Goal: Information Seeking & Learning: Learn about a topic

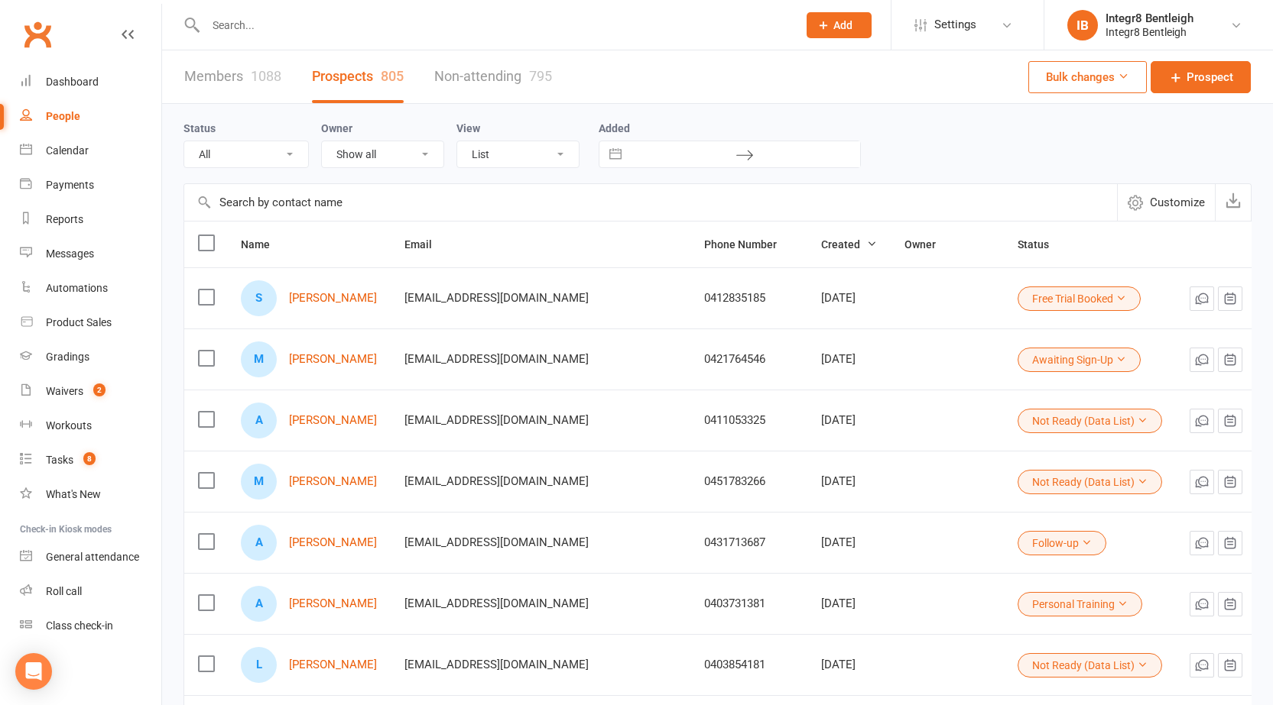
select select "25"
click at [264, 80] on div "1088" at bounding box center [266, 76] width 31 height 16
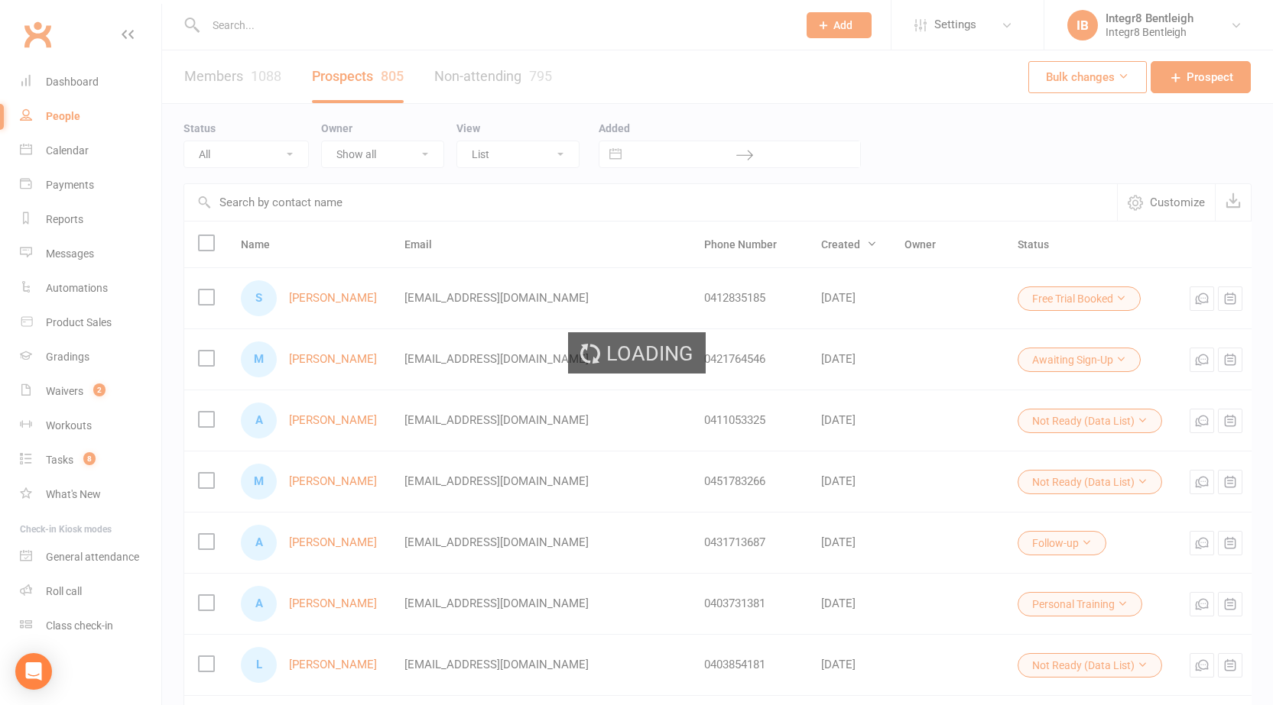
select select "100"
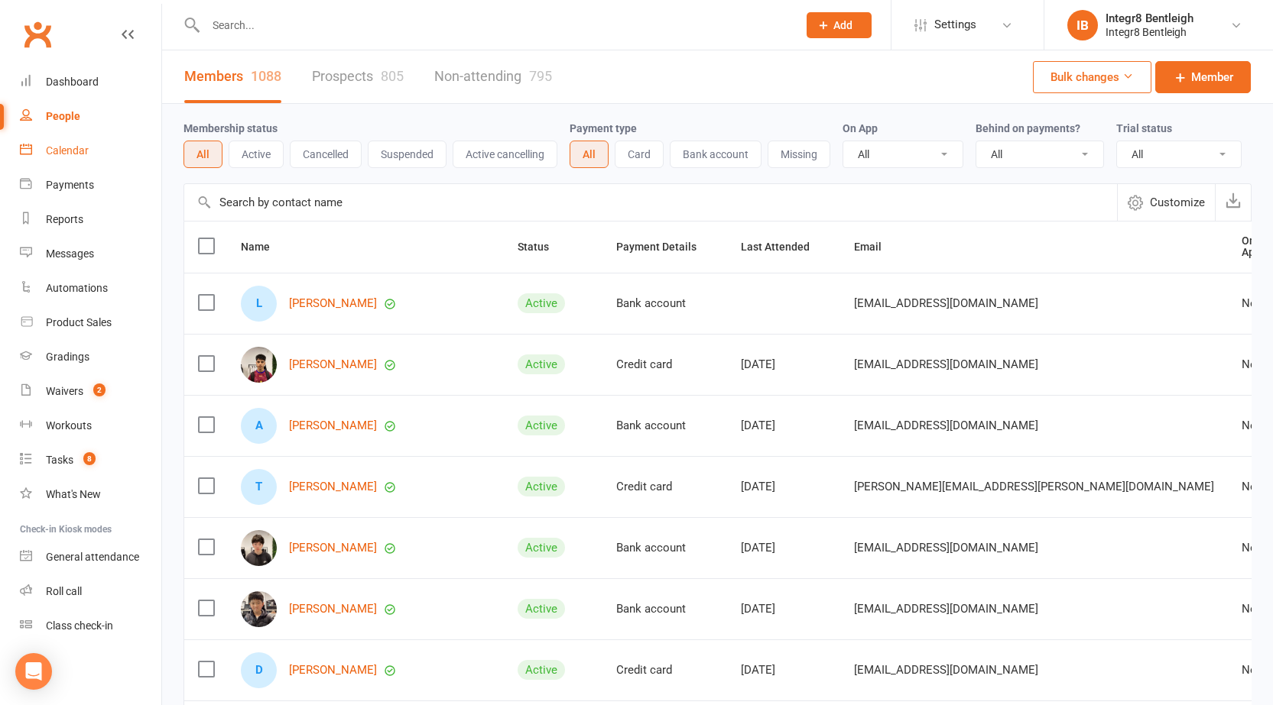
click at [81, 149] on div "Calendar" at bounding box center [67, 150] width 43 height 12
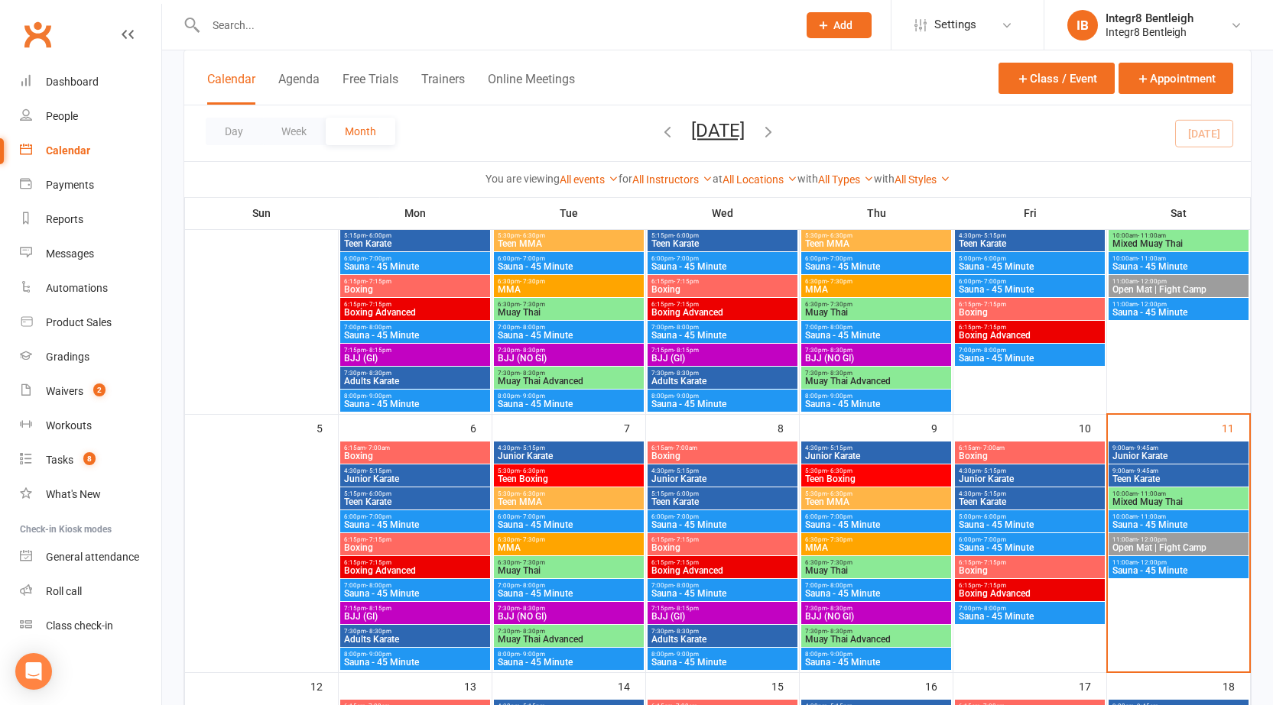
scroll to position [229, 0]
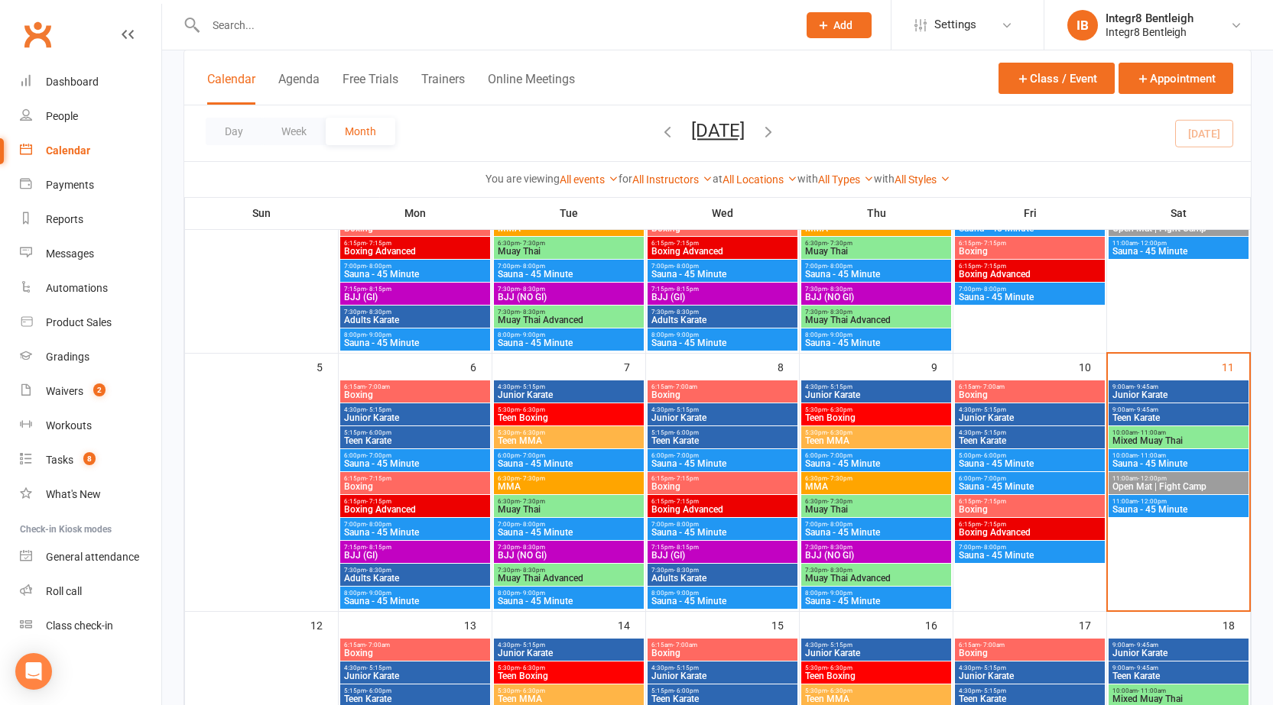
click at [1165, 442] on span "Mixed Muay Thai" at bounding box center [1178, 440] width 134 height 9
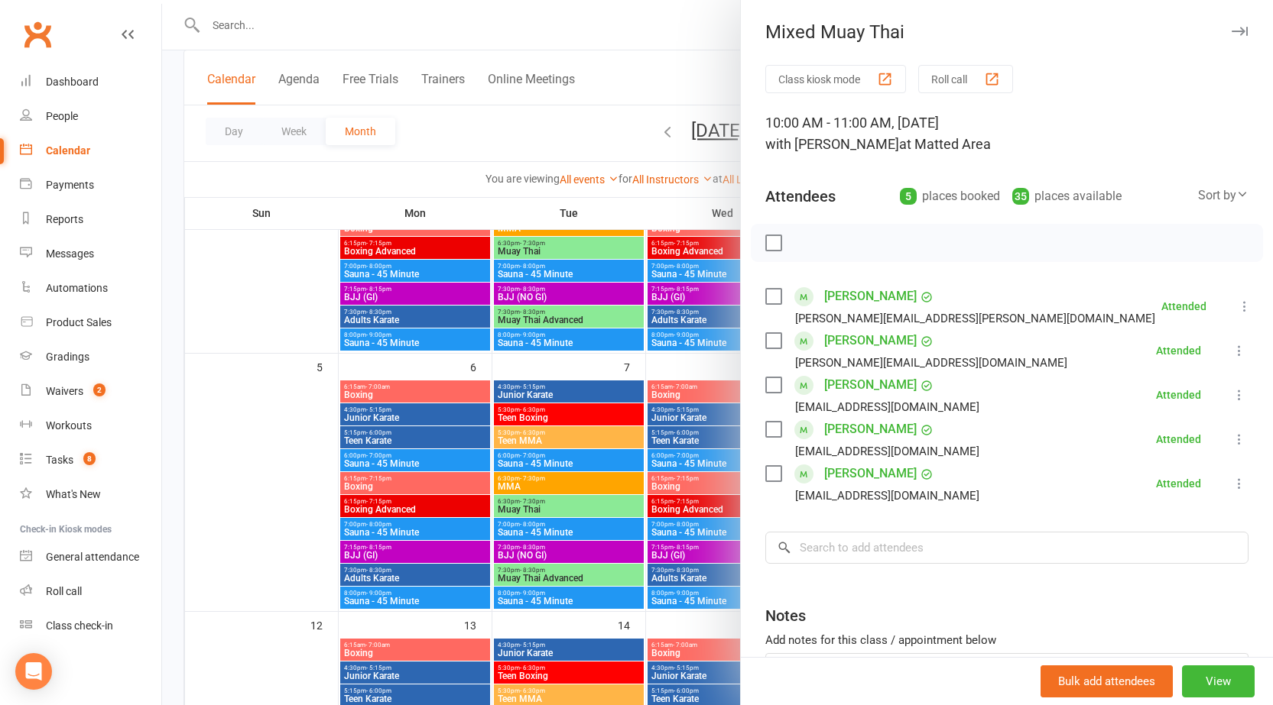
click at [443, 170] on div at bounding box center [717, 352] width 1111 height 705
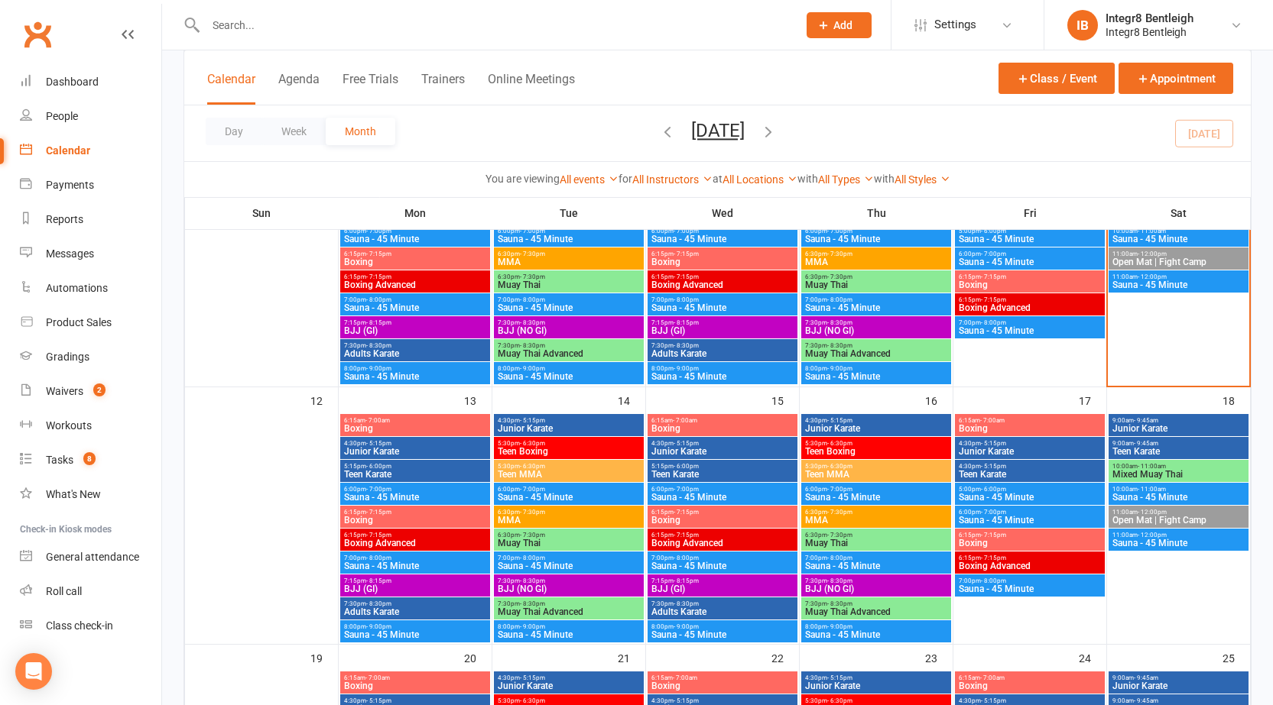
scroll to position [459, 0]
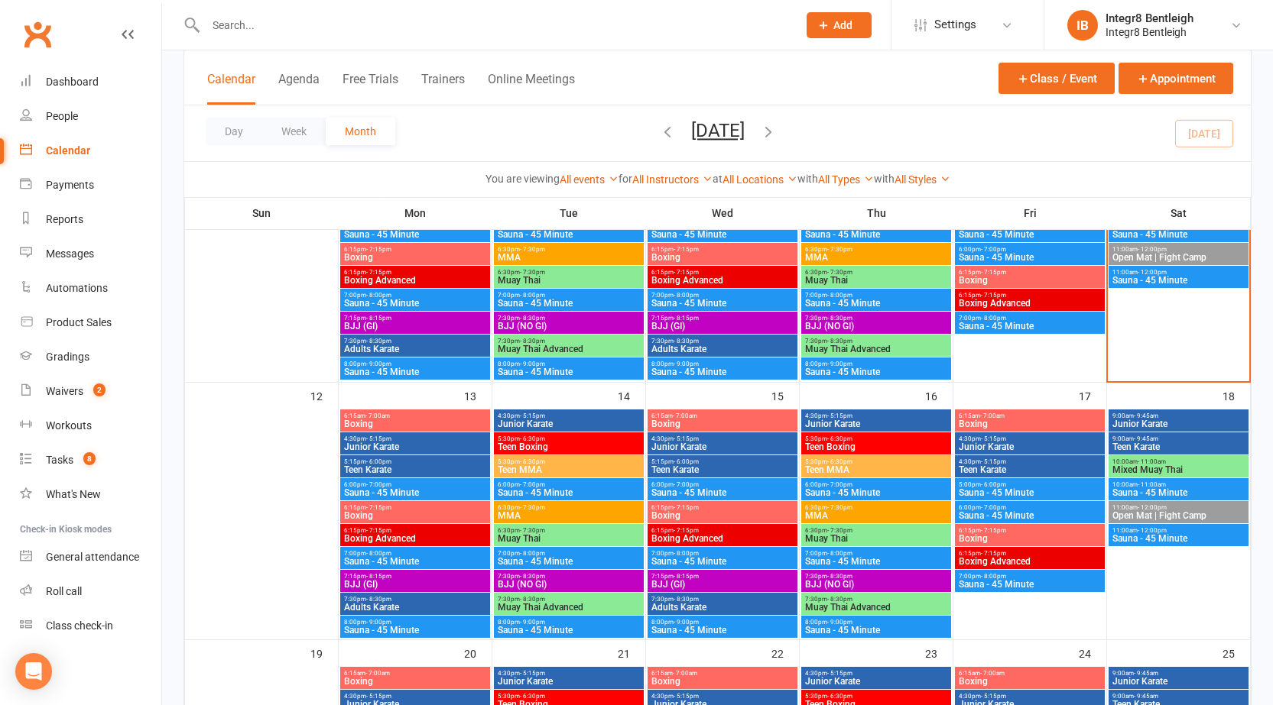
click at [444, 446] on span "Junior Karate" at bounding box center [415, 447] width 144 height 9
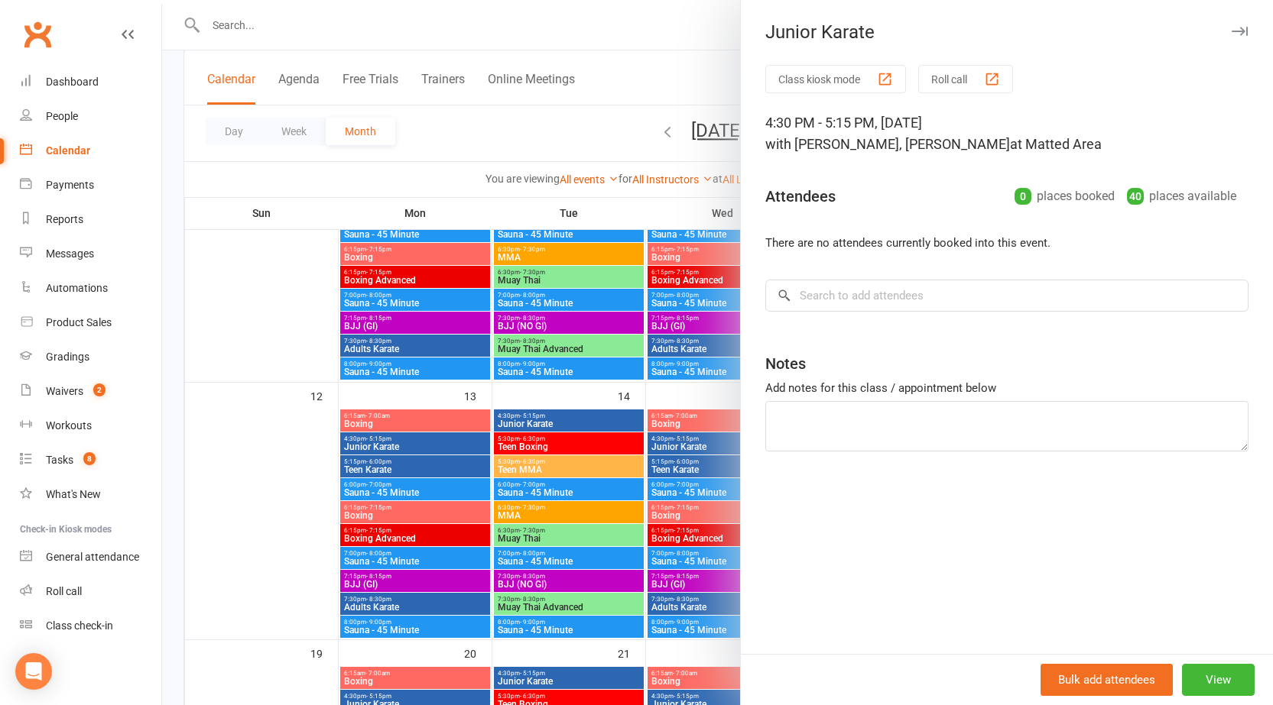
click at [444, 446] on div at bounding box center [717, 352] width 1111 height 705
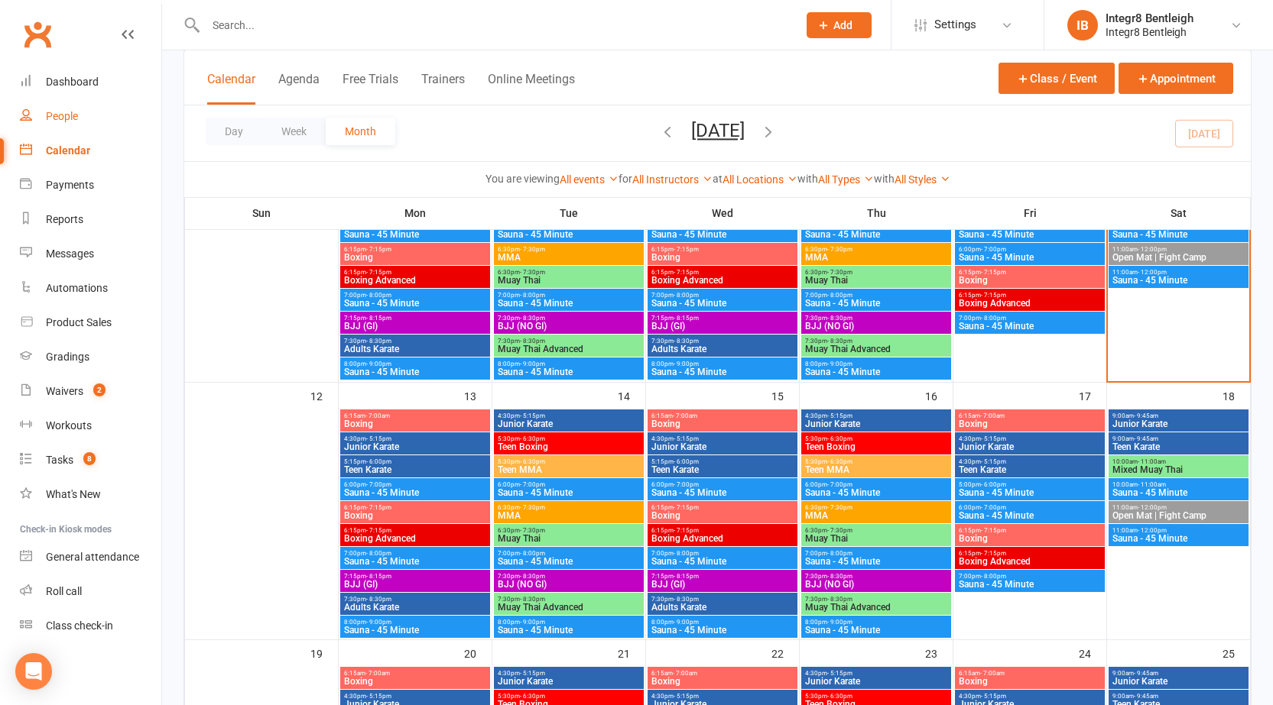
click at [76, 125] on link "People" at bounding box center [90, 116] width 141 height 34
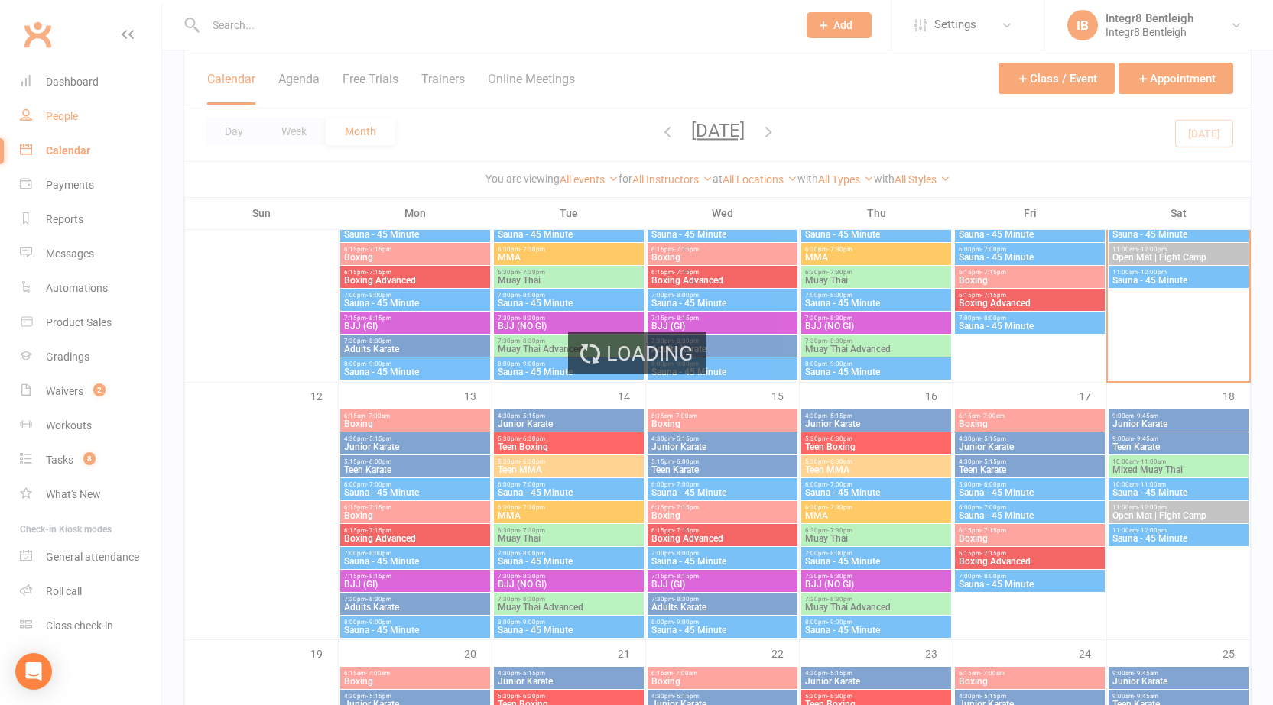
select select "100"
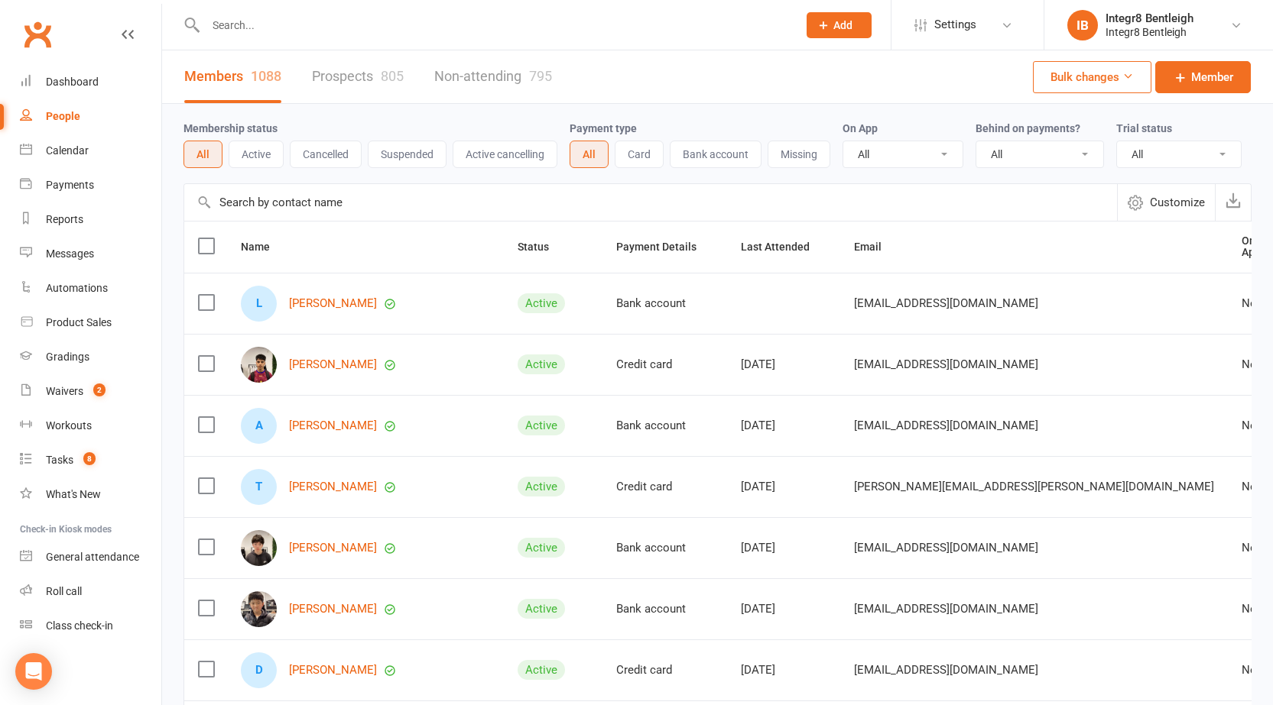
click at [345, 155] on button "Cancelled" at bounding box center [326, 155] width 72 height 28
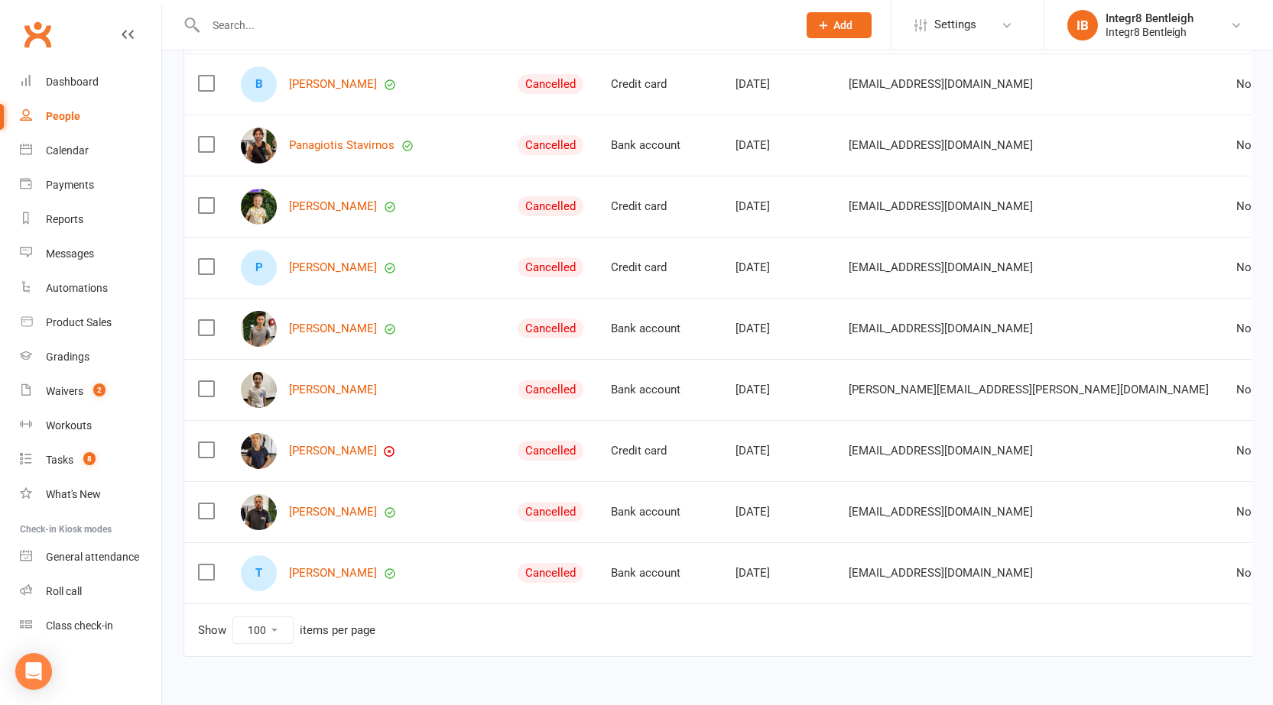
scroll to position [5830, 0]
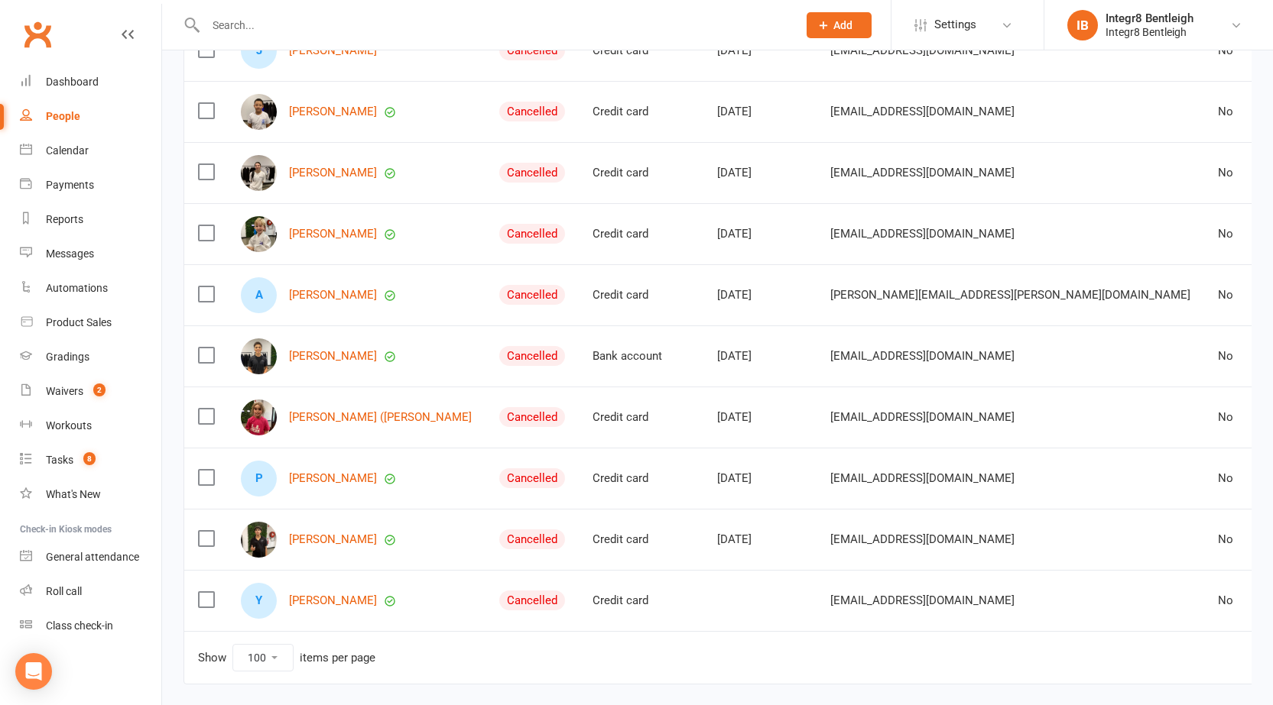
scroll to position [5824, 0]
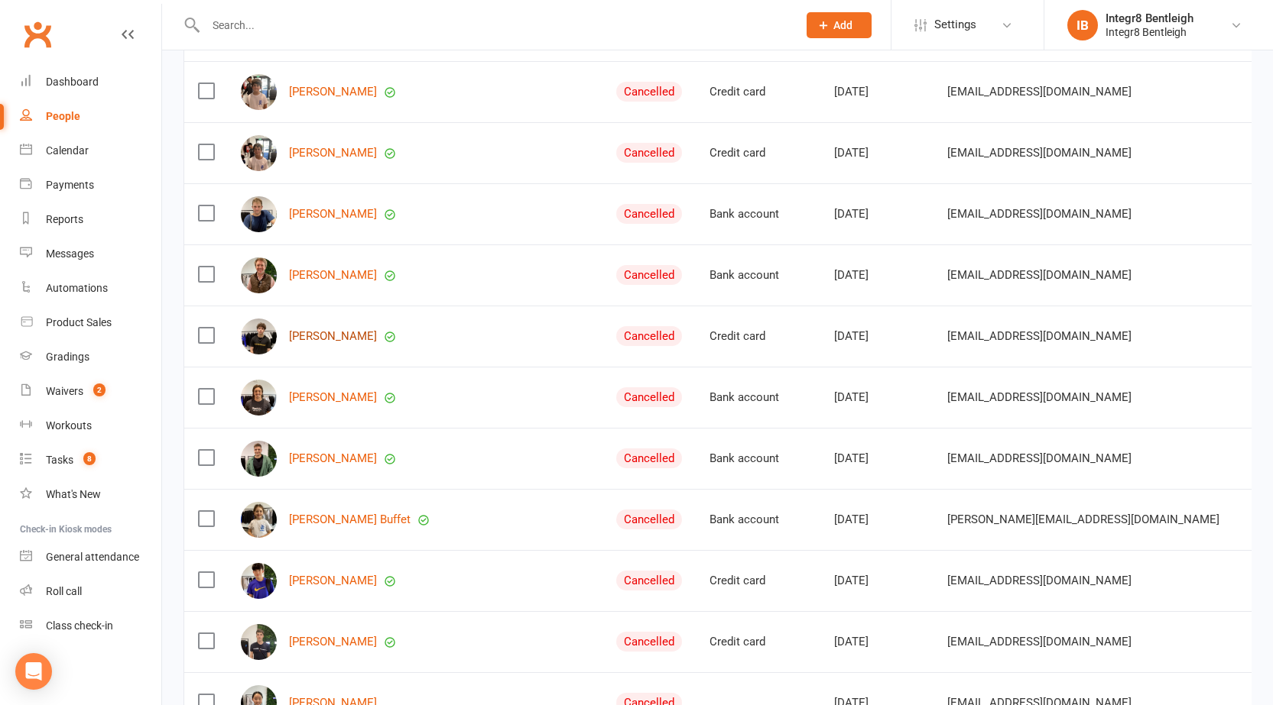
scroll to position [533, 0]
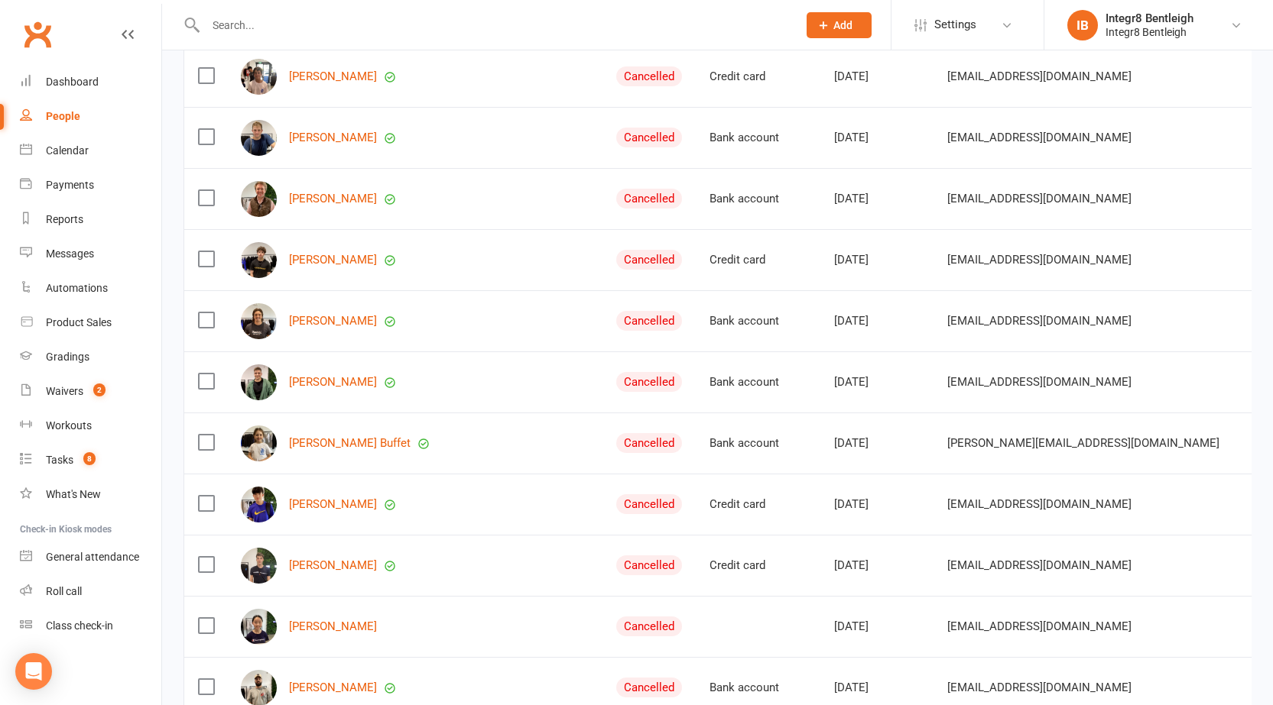
click at [462, 407] on td "Rafael Karamalis" at bounding box center [414, 382] width 375 height 61
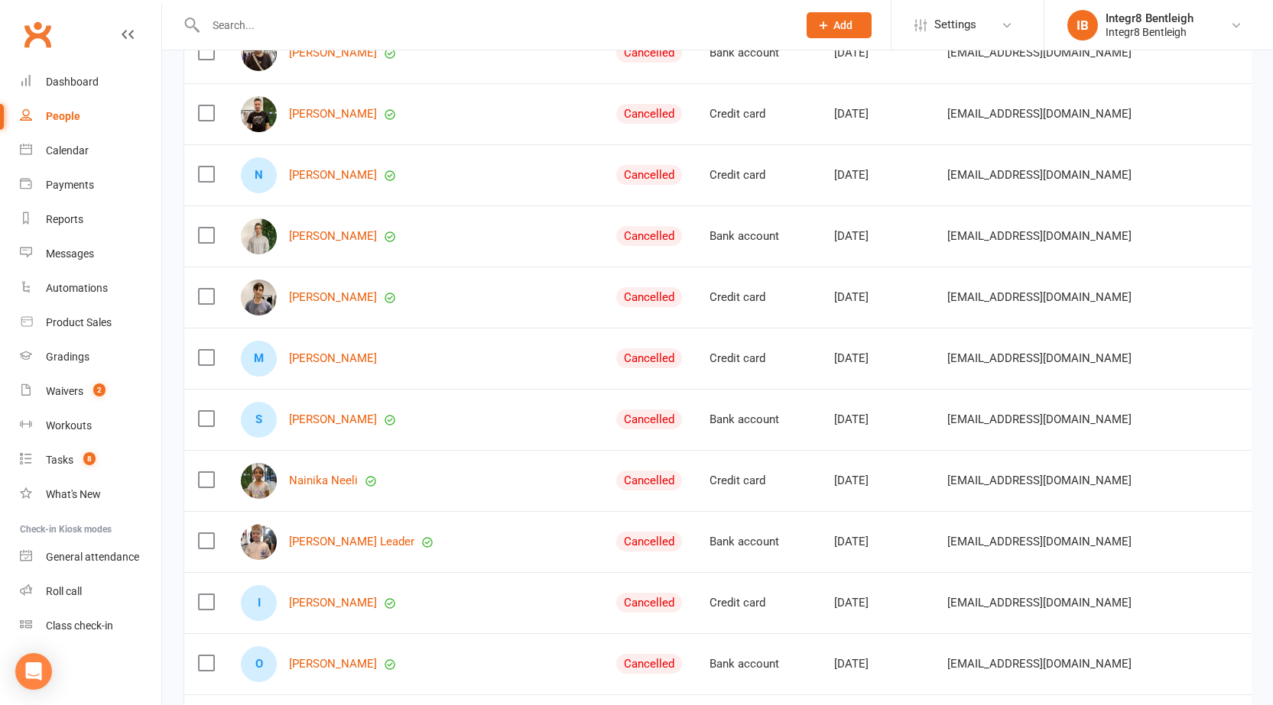
scroll to position [1144, 0]
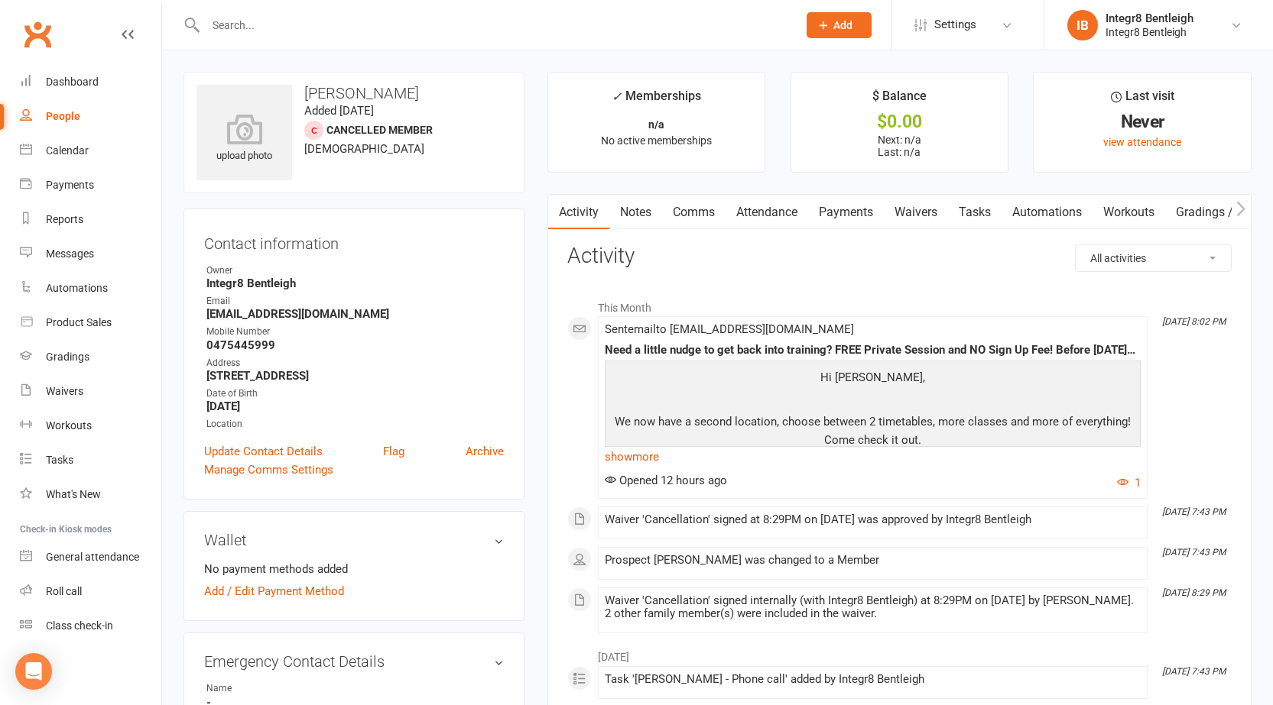
click at [637, 204] on link "Notes" at bounding box center [635, 212] width 53 height 35
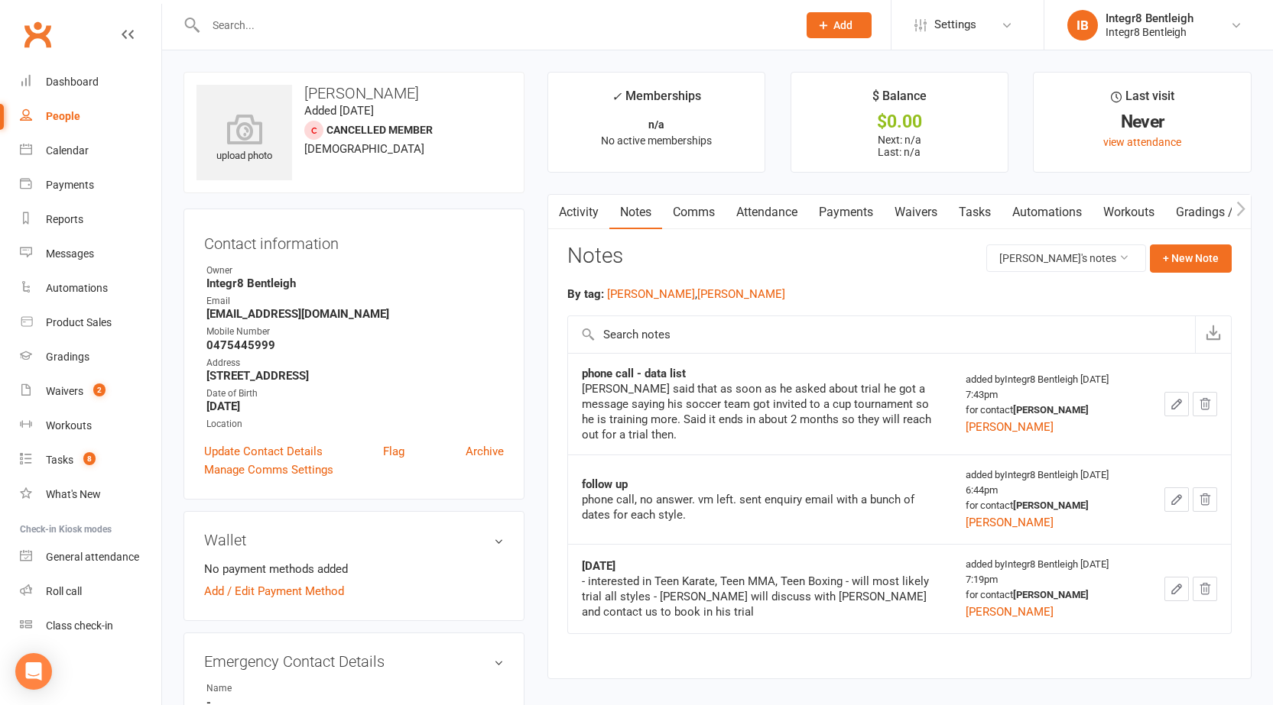
click at [589, 207] on link "Activity" at bounding box center [578, 212] width 61 height 35
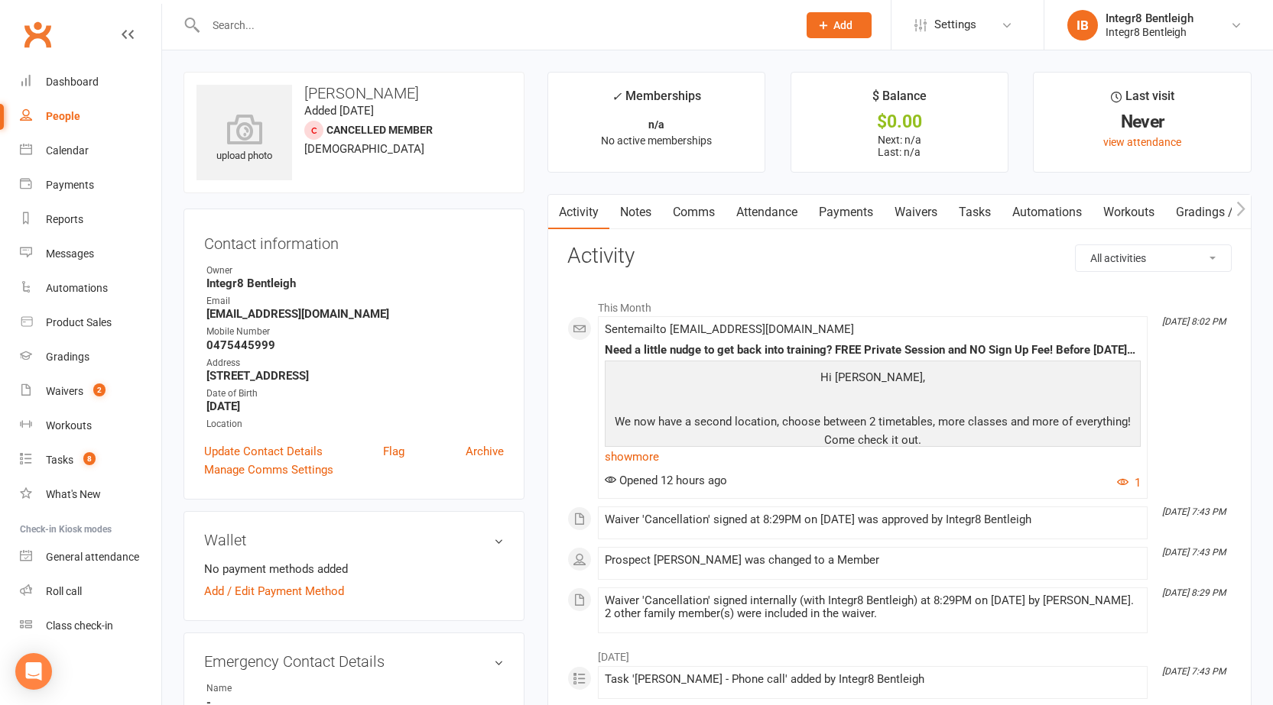
click at [646, 216] on link "Notes" at bounding box center [635, 212] width 53 height 35
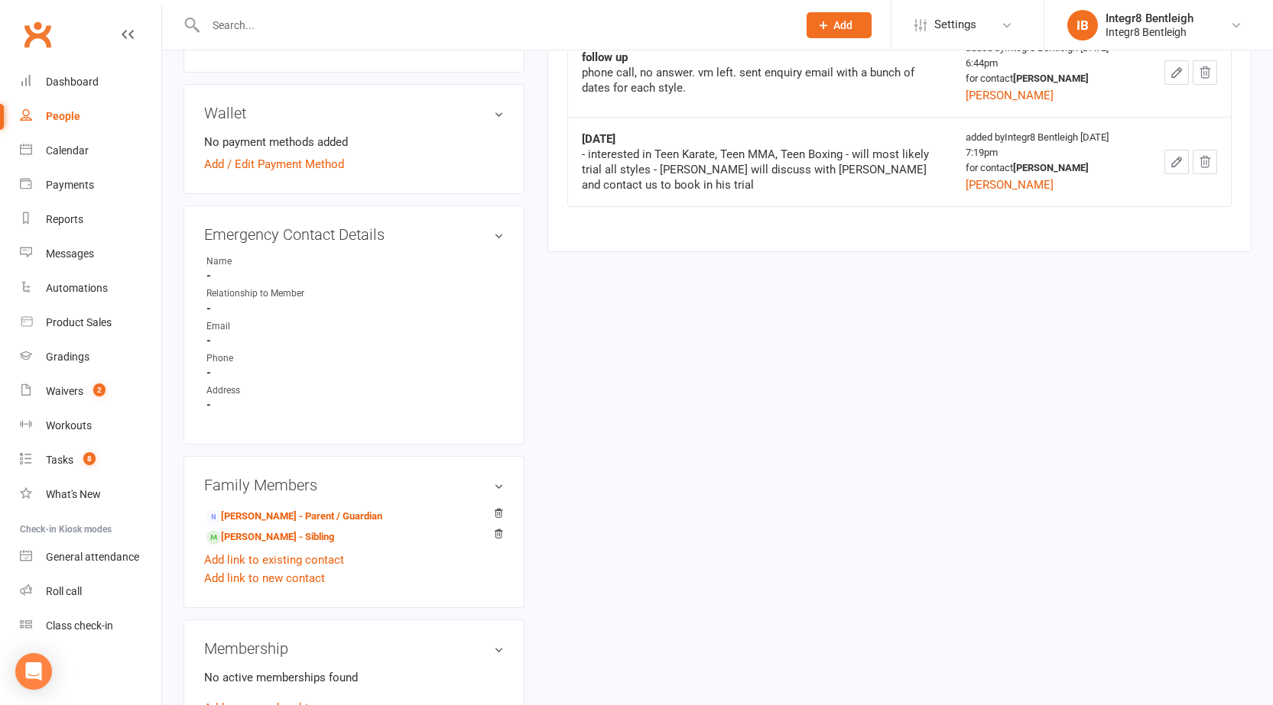
scroll to position [459, 0]
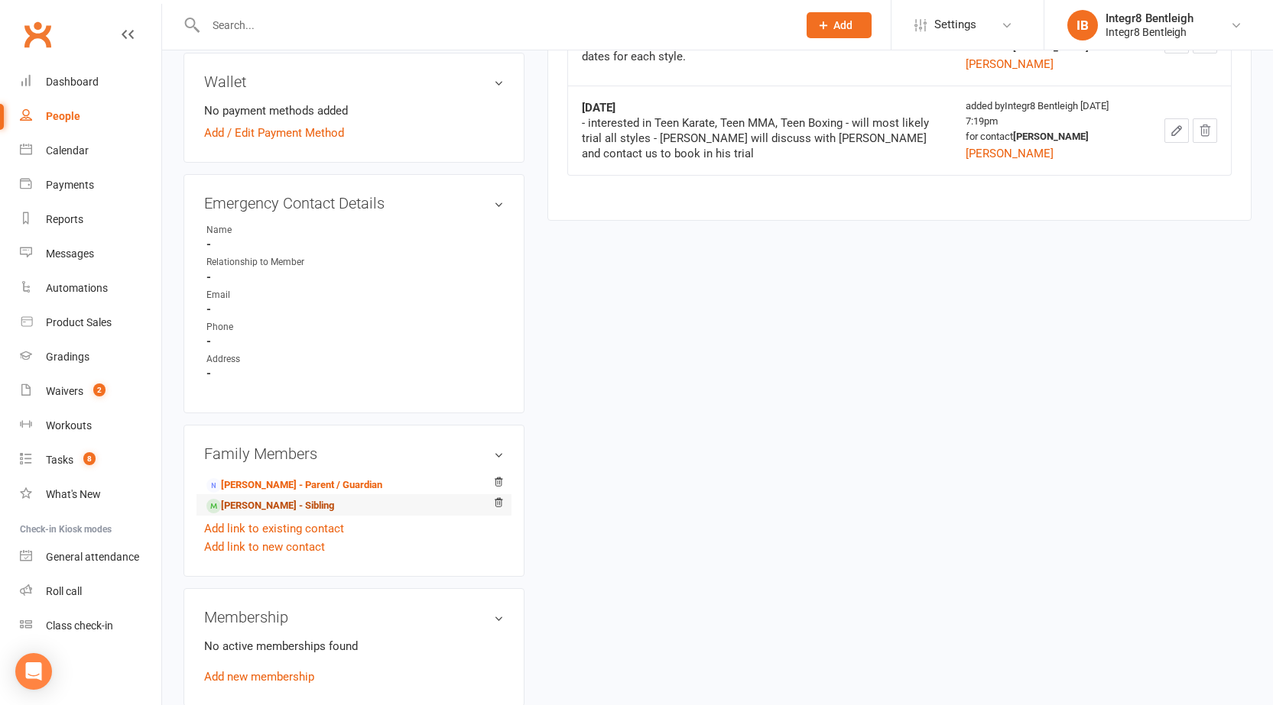
click at [271, 500] on link "Sofia Kovalenko - Sibling" at bounding box center [270, 506] width 128 height 16
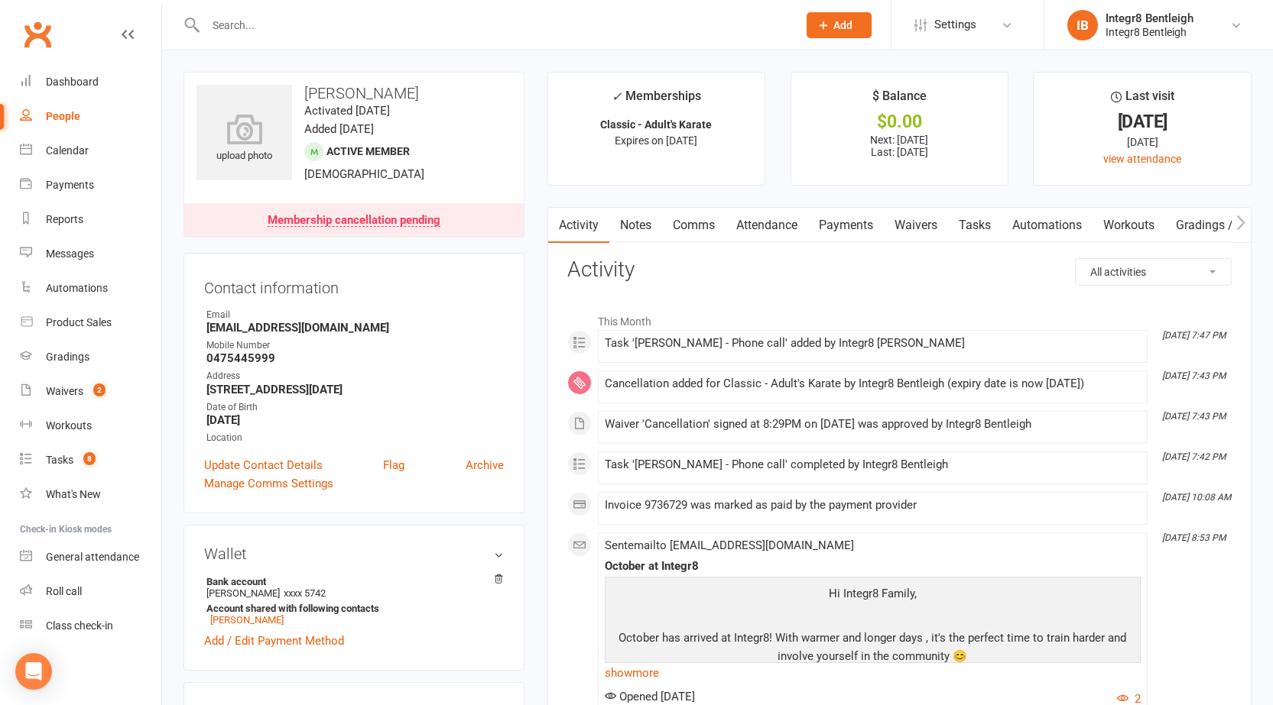
click at [647, 213] on link "Notes" at bounding box center [635, 225] width 53 height 35
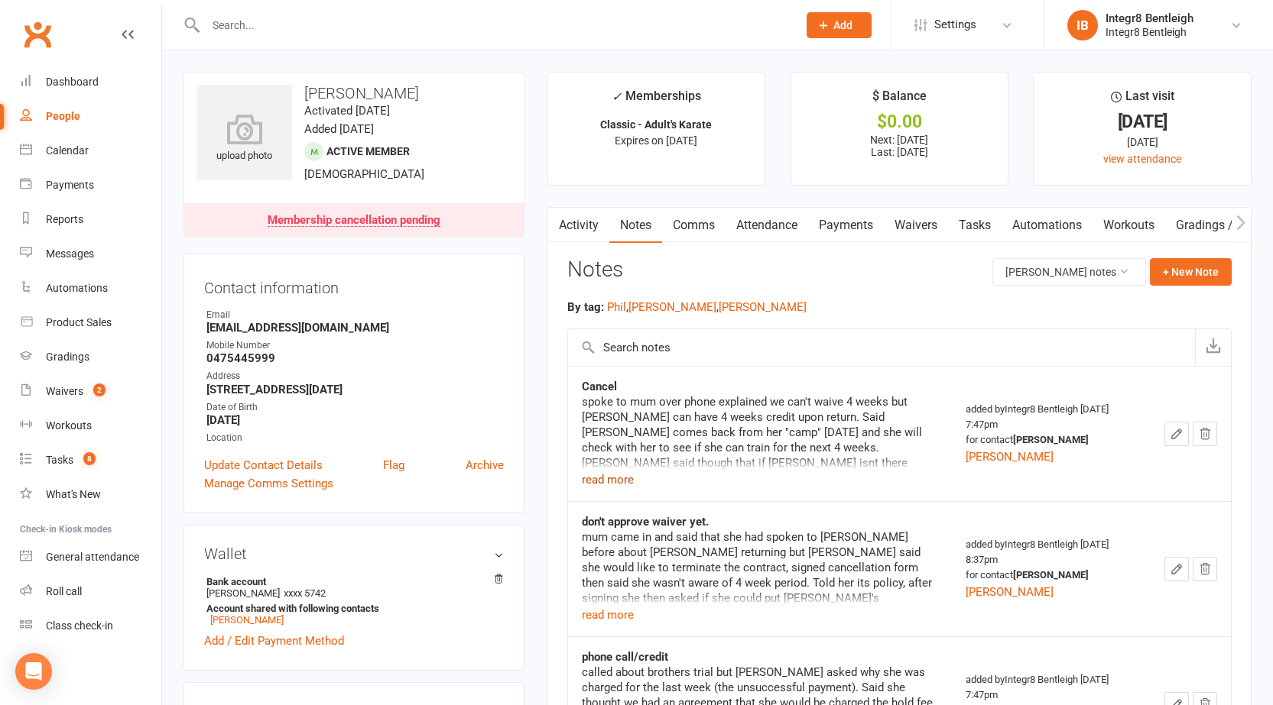
click at [602, 478] on button "read more" at bounding box center [608, 480] width 52 height 18
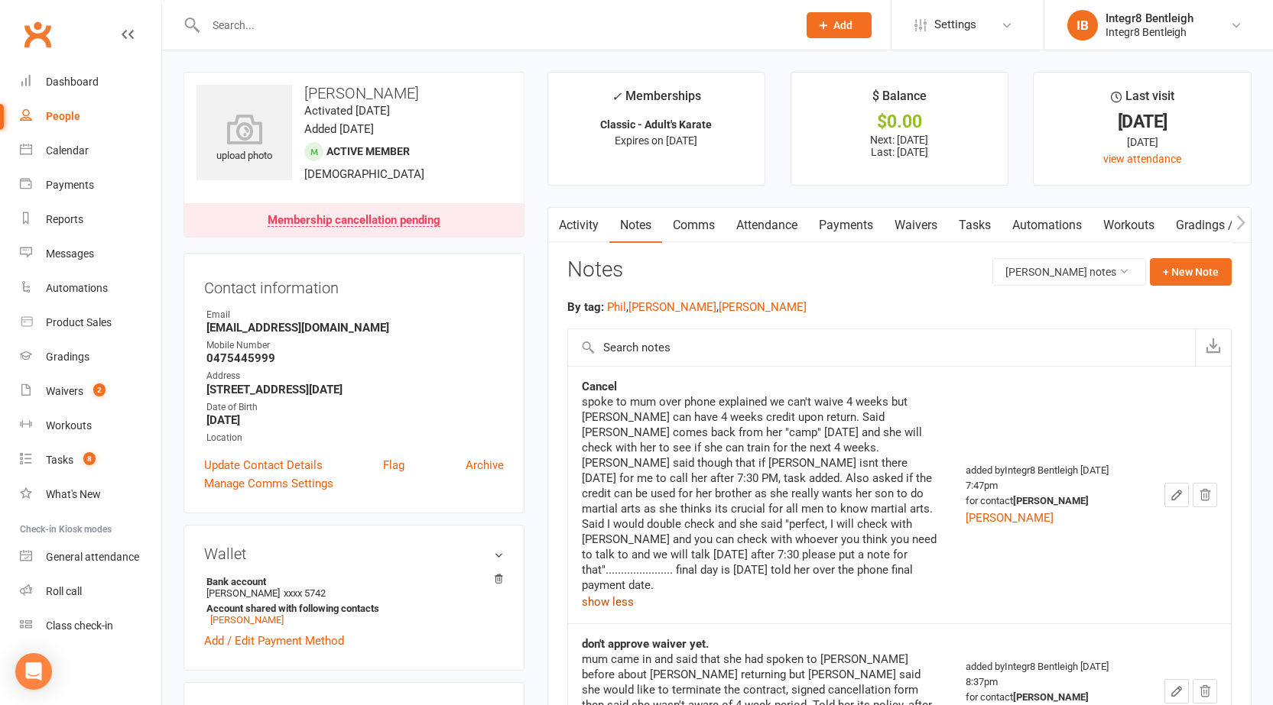
click at [607, 593] on button "show less" at bounding box center [608, 602] width 52 height 18
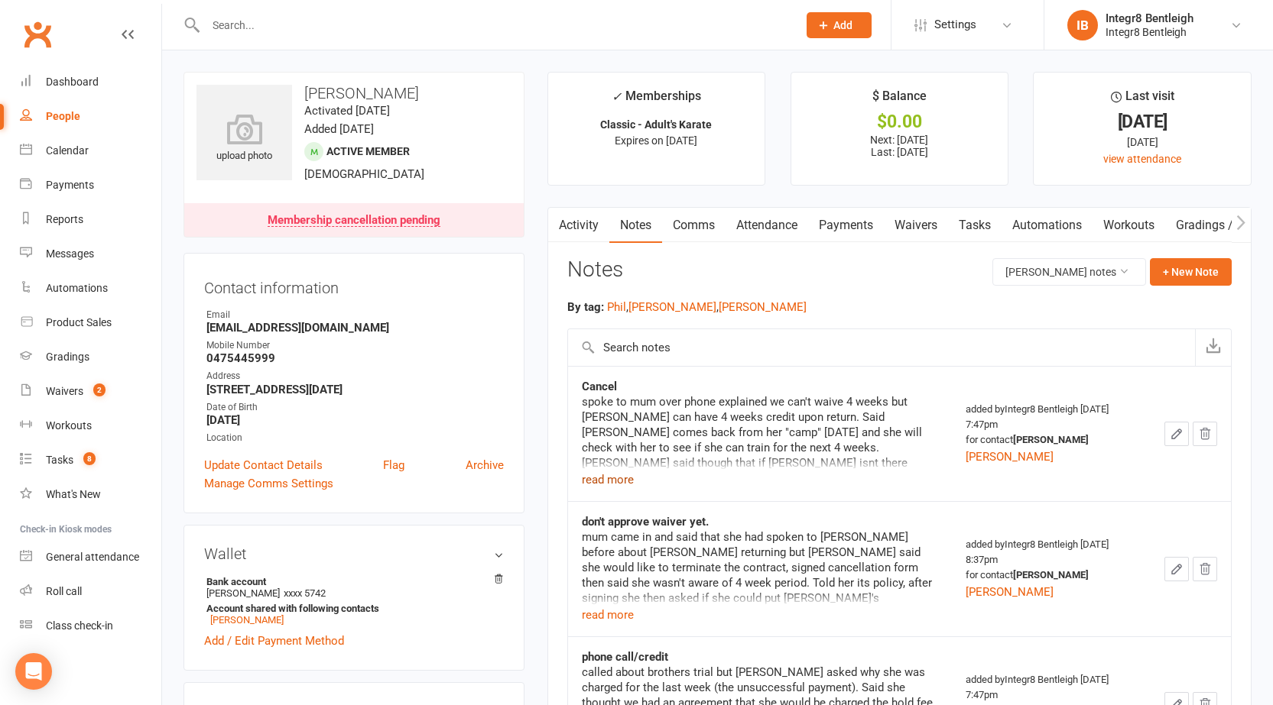
click at [582, 225] on link "Activity" at bounding box center [578, 225] width 61 height 35
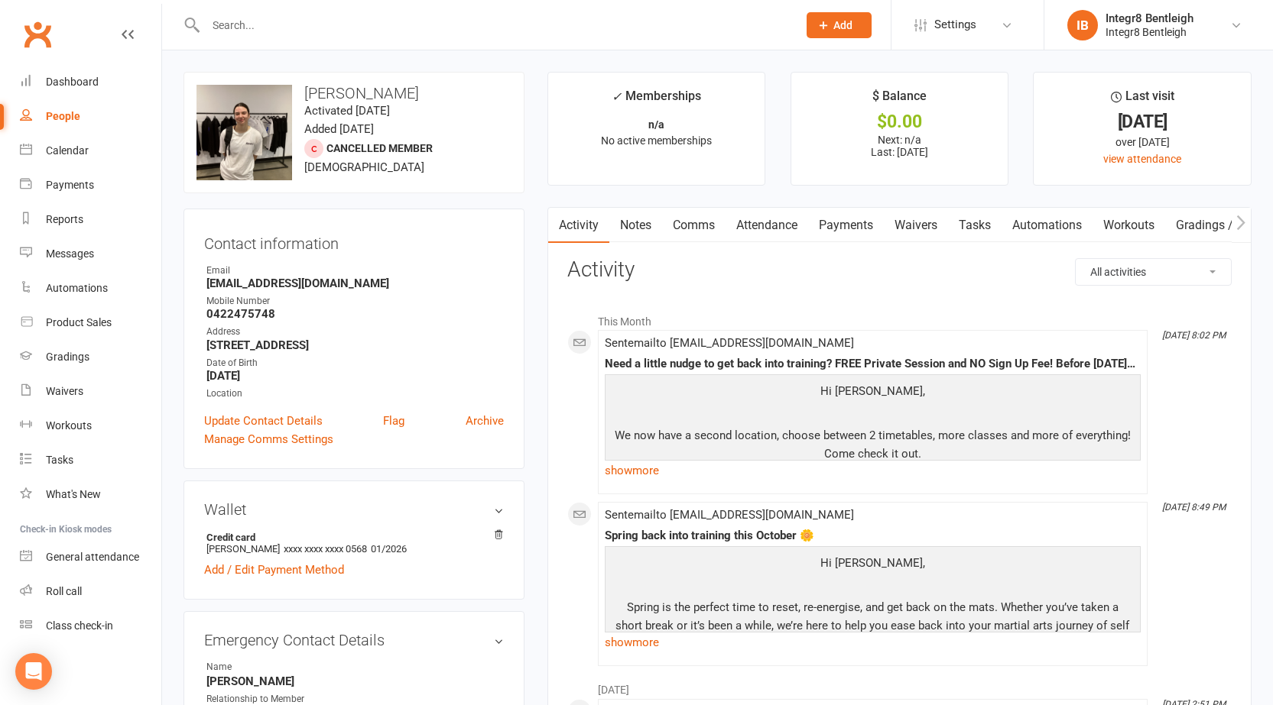
click at [633, 225] on link "Notes" at bounding box center [635, 225] width 53 height 35
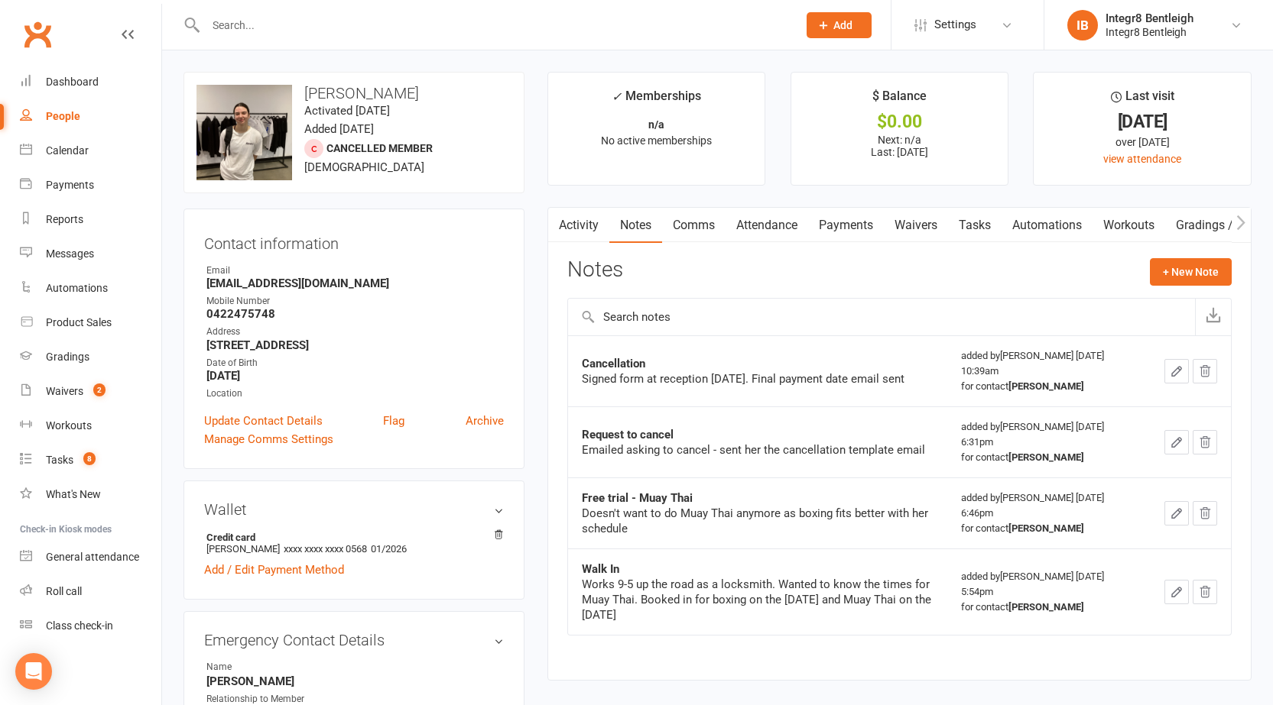
click at [595, 239] on link "Activity" at bounding box center [578, 225] width 61 height 35
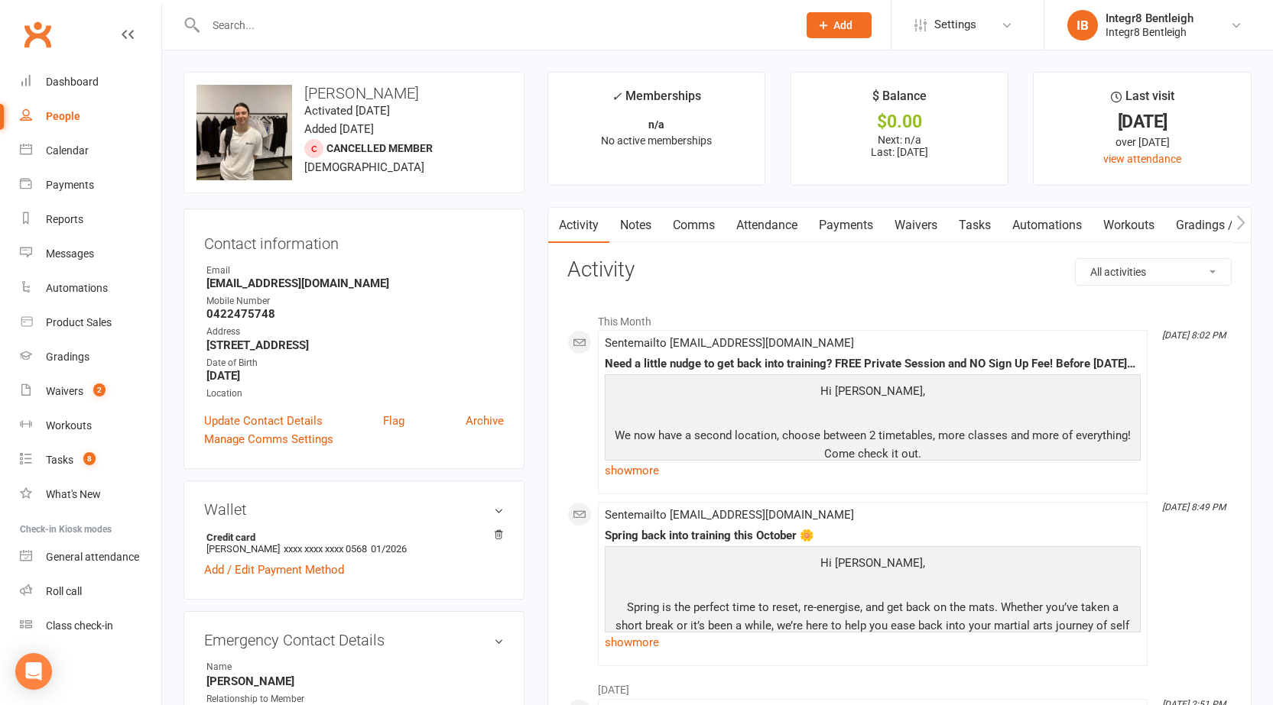
click at [924, 220] on link "Waivers" at bounding box center [916, 225] width 64 height 35
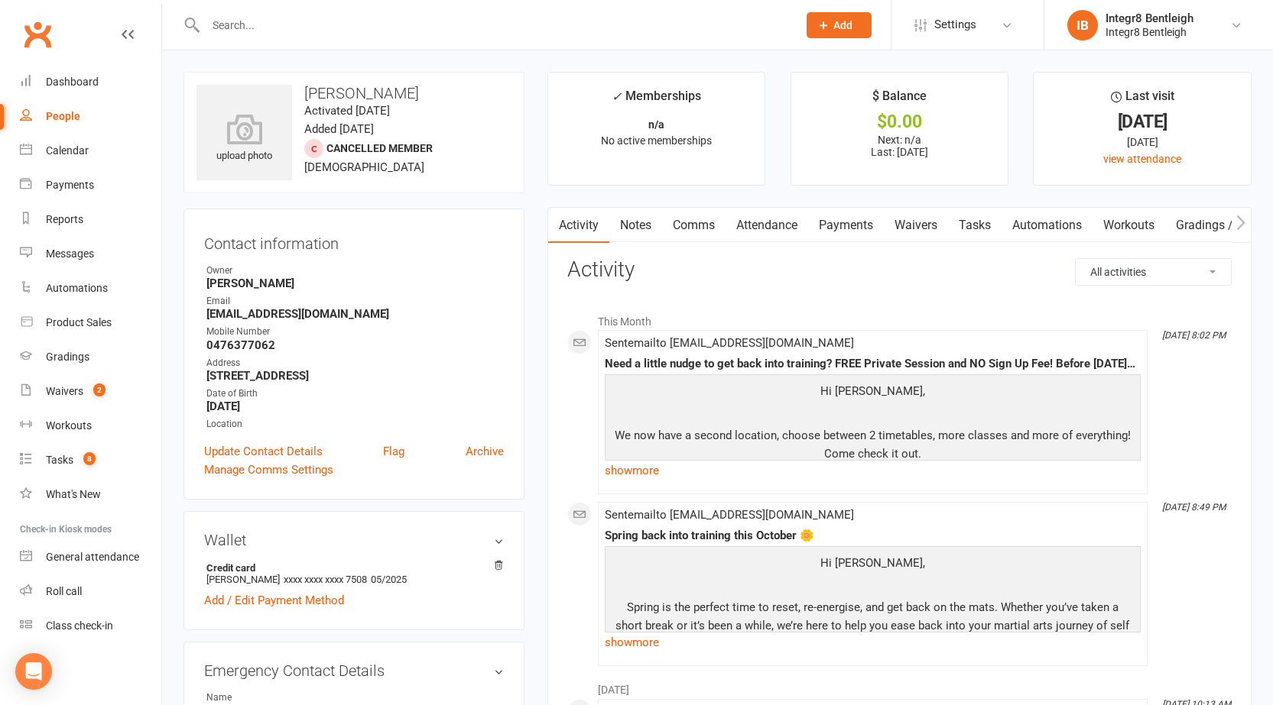
click at [640, 216] on link "Notes" at bounding box center [635, 225] width 53 height 35
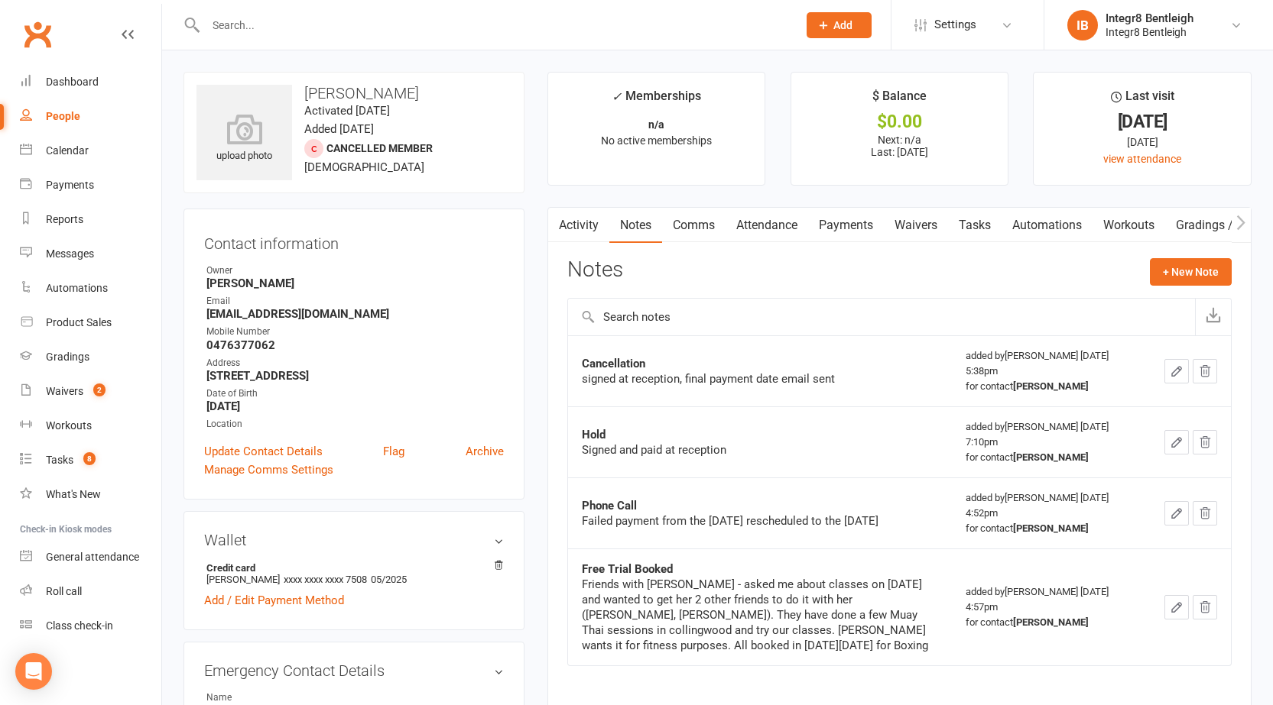
click at [926, 218] on link "Waivers" at bounding box center [916, 225] width 64 height 35
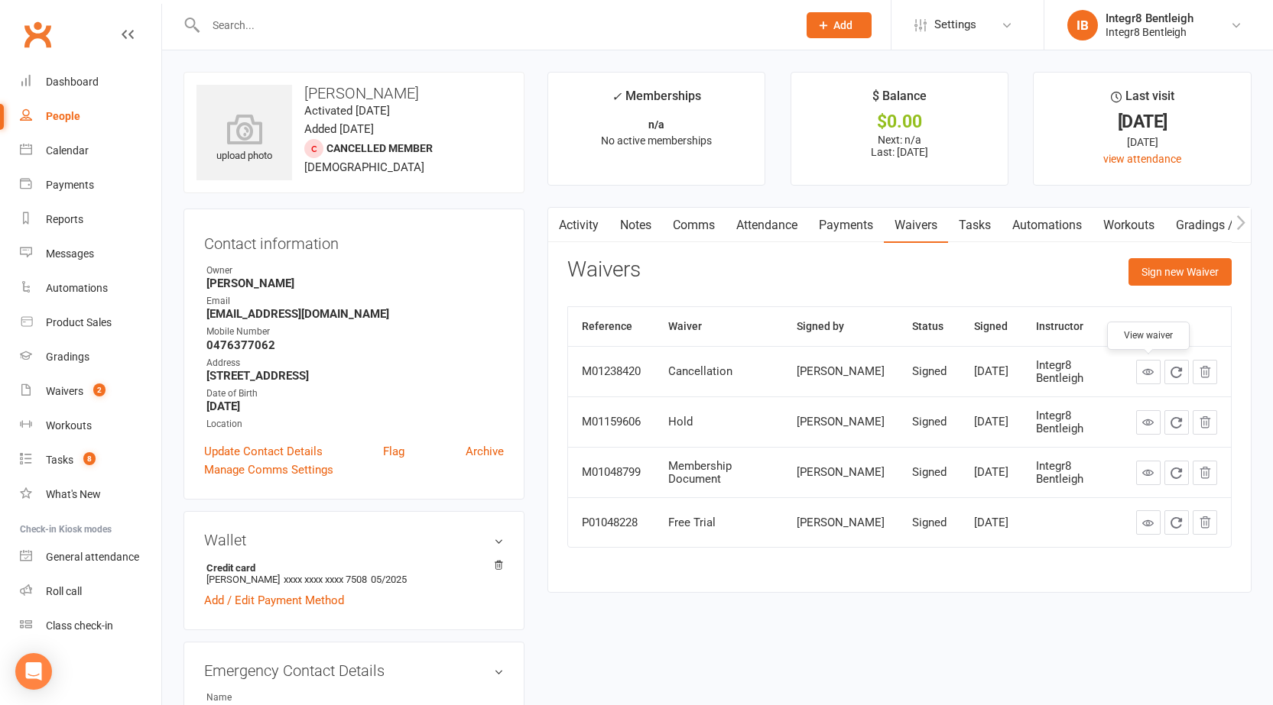
click at [1141, 372] on link at bounding box center [1148, 372] width 24 height 24
click at [739, 272] on div "Waivers Sign new Waiver" at bounding box center [899, 276] width 664 height 36
click at [639, 213] on link "Notes" at bounding box center [635, 225] width 53 height 35
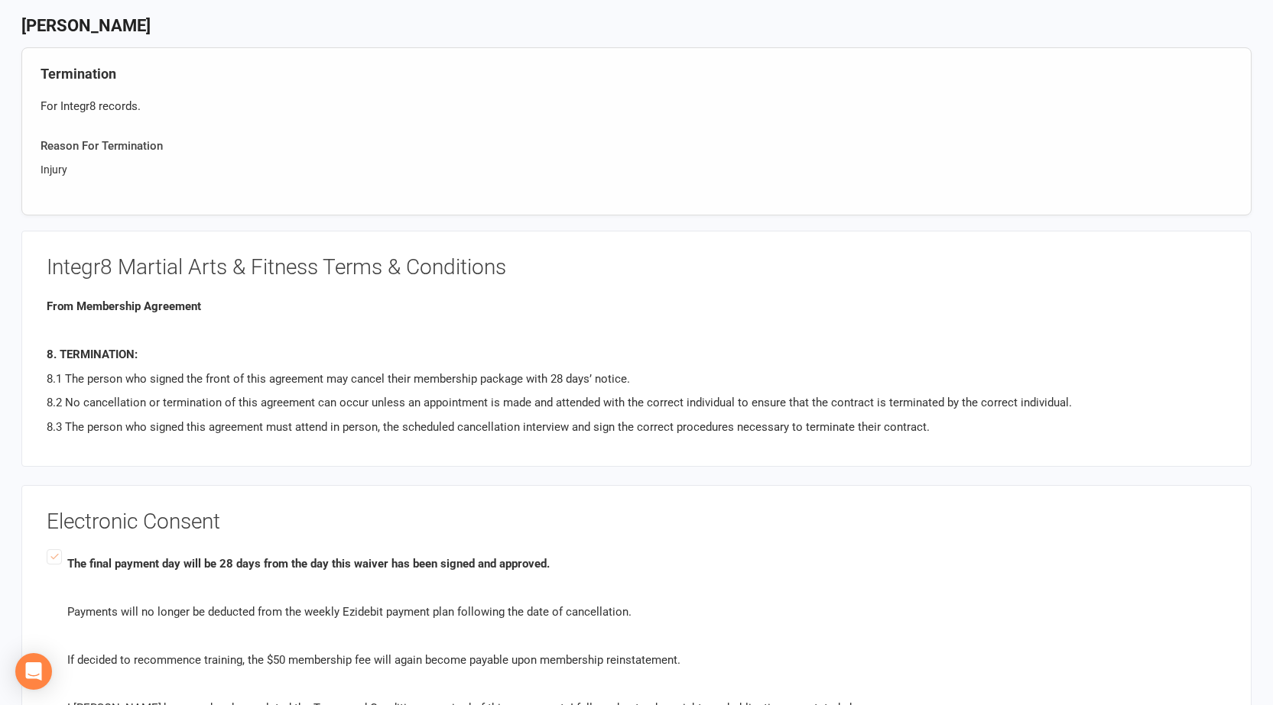
scroll to position [688, 0]
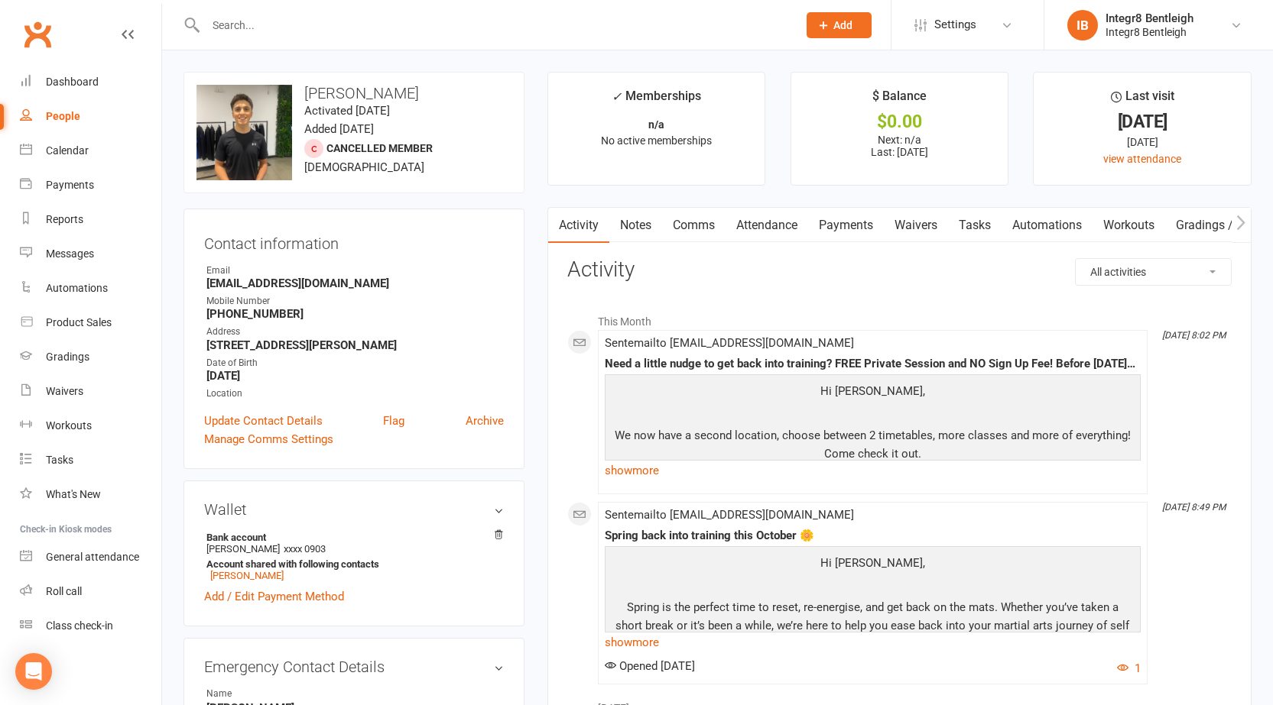
click at [649, 222] on link "Notes" at bounding box center [635, 225] width 53 height 35
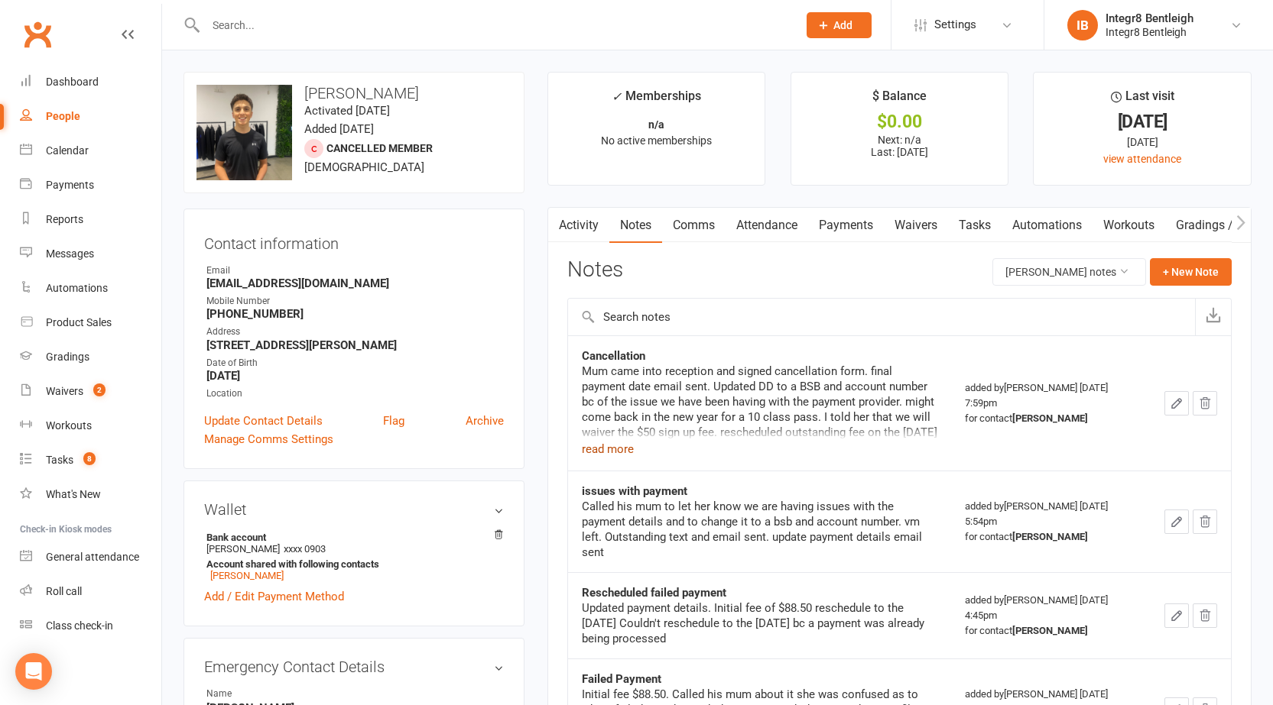
click at [606, 457] on button "read more" at bounding box center [608, 449] width 52 height 18
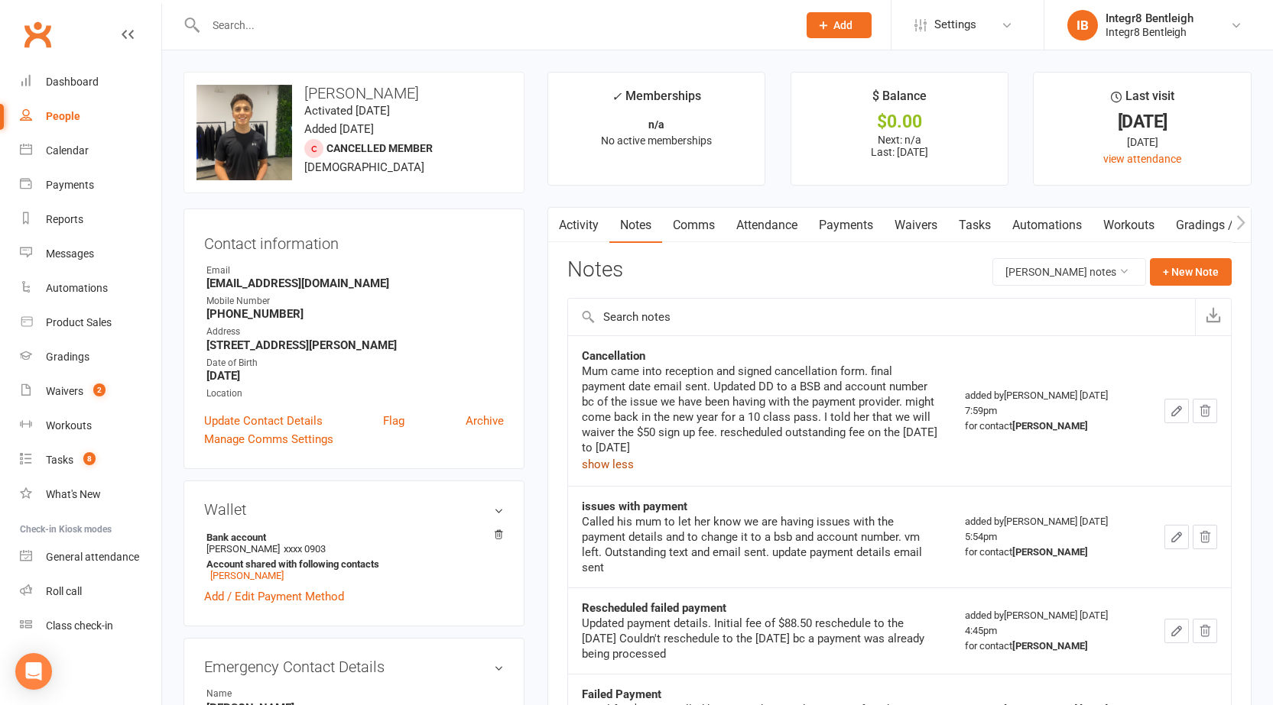
click at [610, 462] on button "show less" at bounding box center [608, 465] width 52 height 18
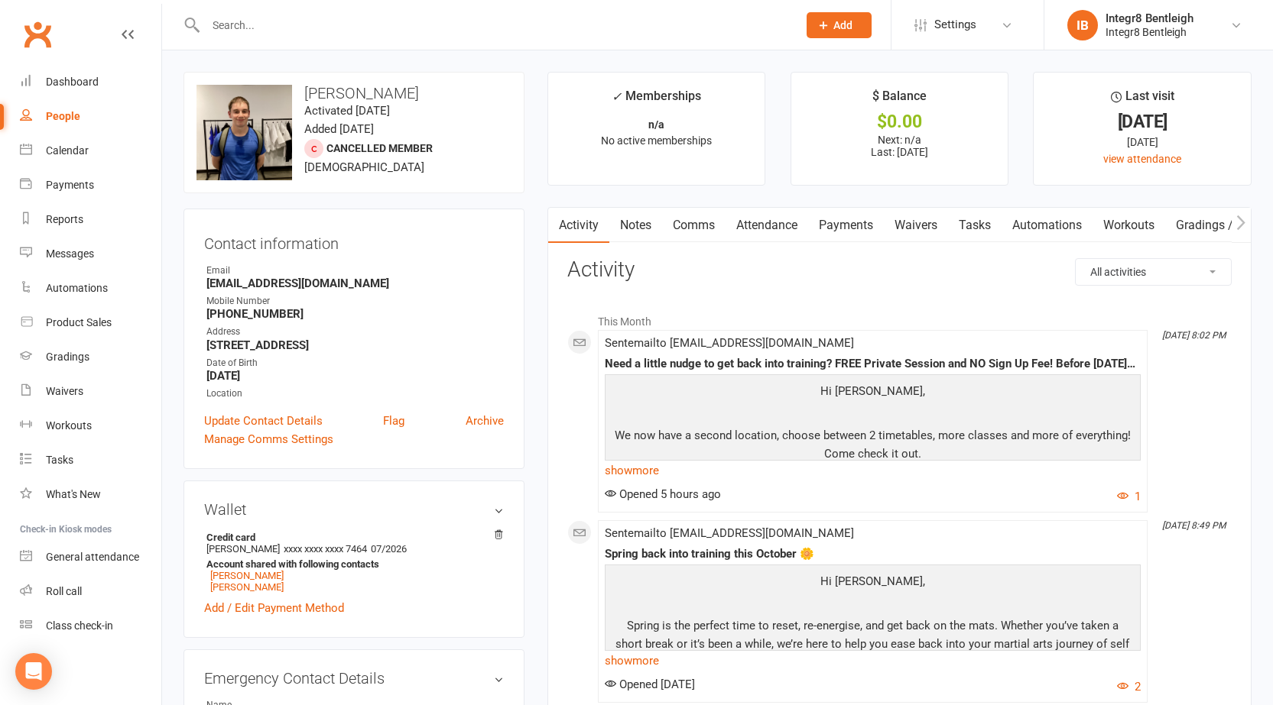
click at [644, 217] on link "Notes" at bounding box center [635, 225] width 53 height 35
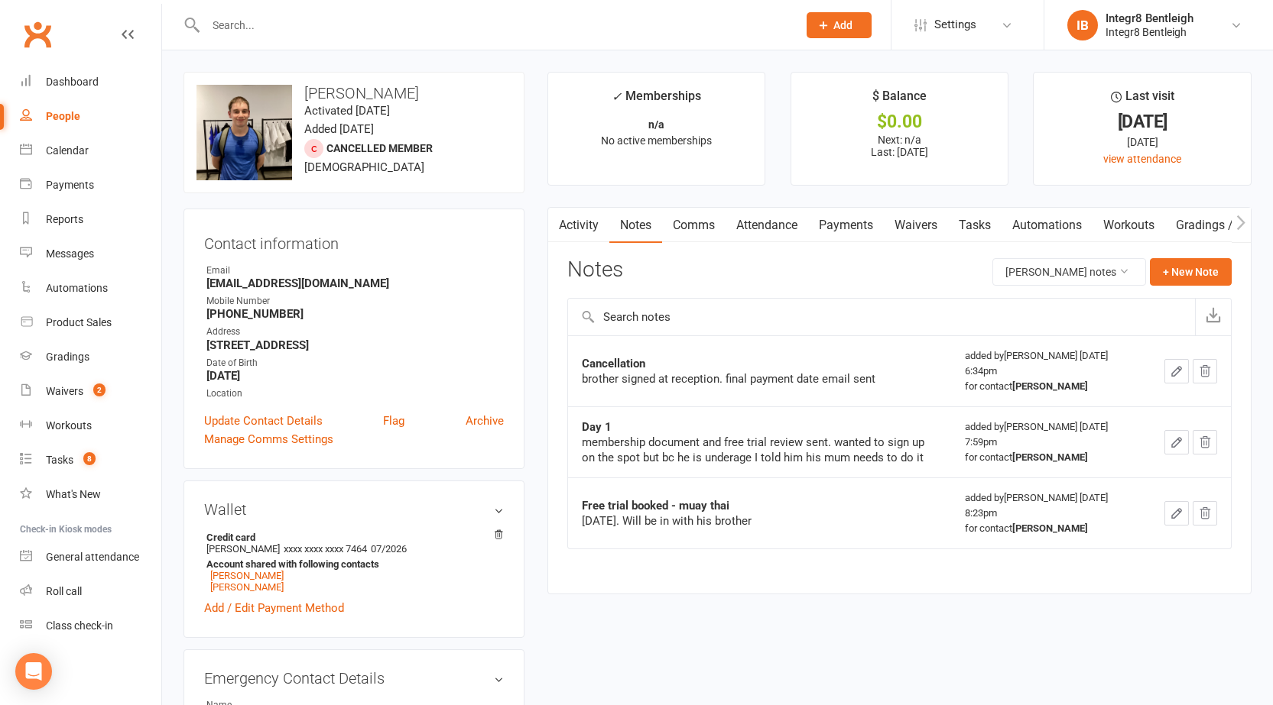
click at [581, 222] on link "Activity" at bounding box center [578, 225] width 61 height 35
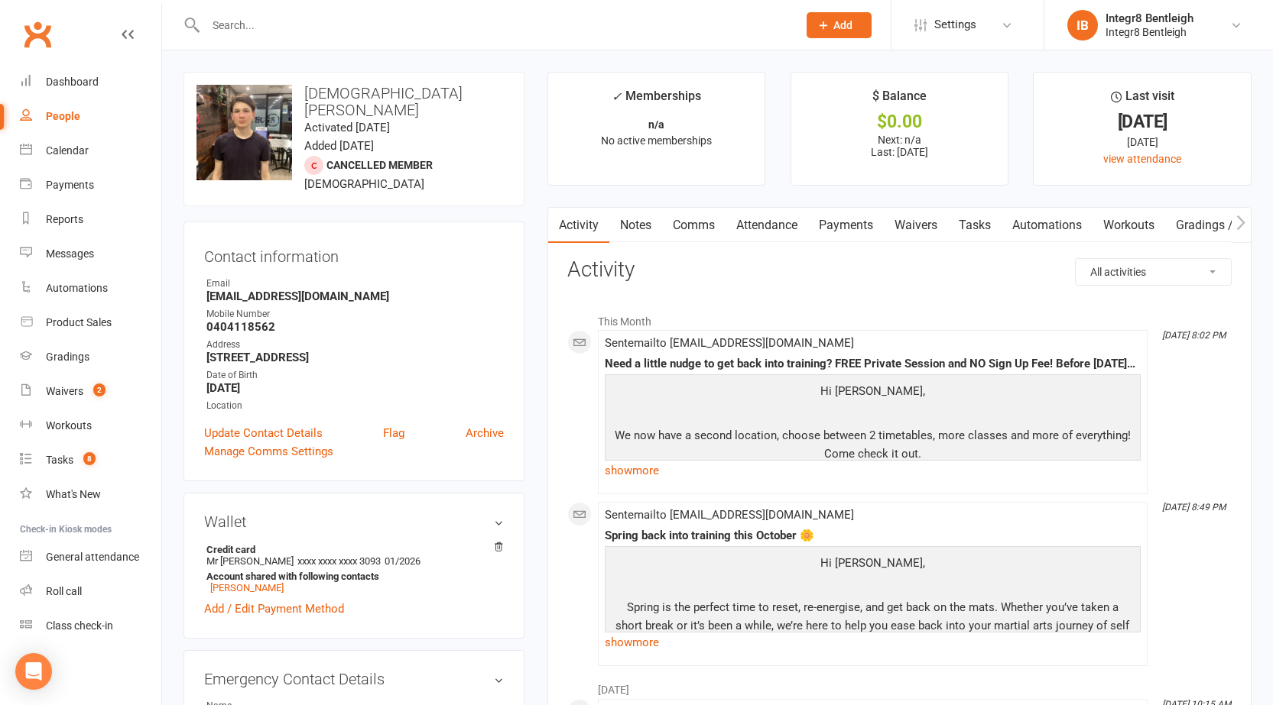
click at [622, 224] on link "Notes" at bounding box center [635, 225] width 53 height 35
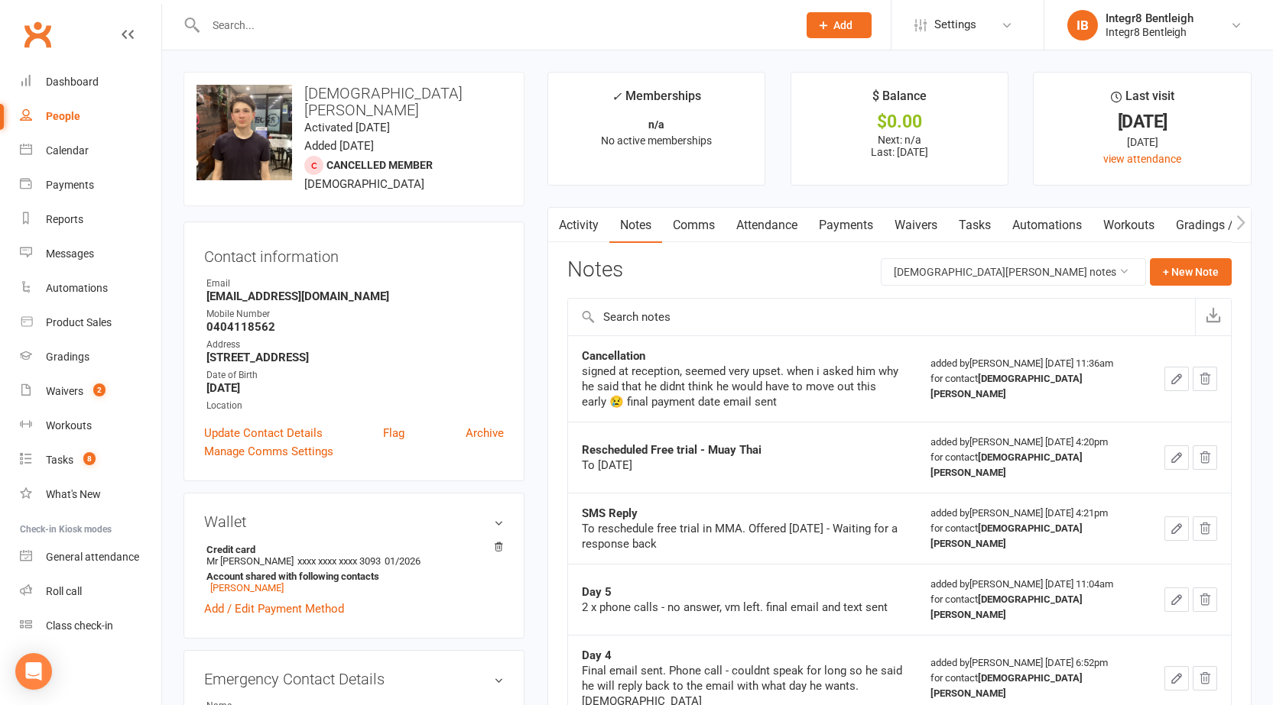
click at [582, 226] on link "Activity" at bounding box center [578, 225] width 61 height 35
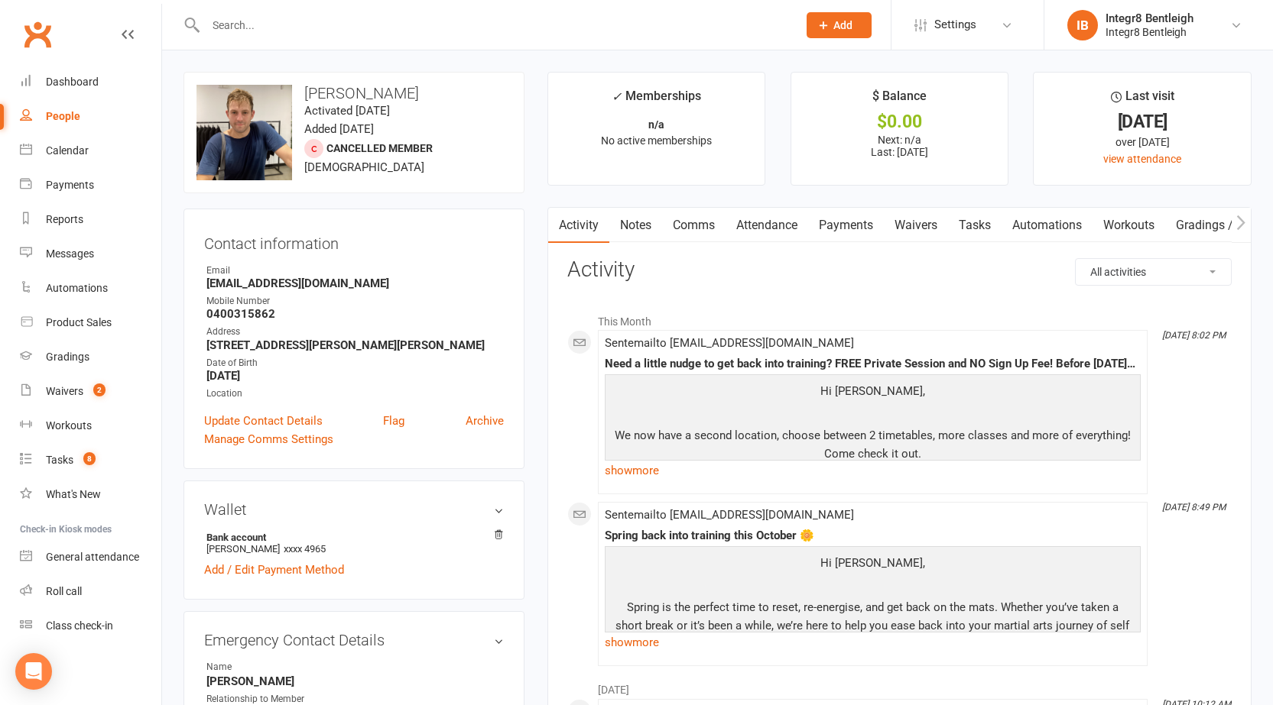
click at [635, 230] on link "Notes" at bounding box center [635, 225] width 53 height 35
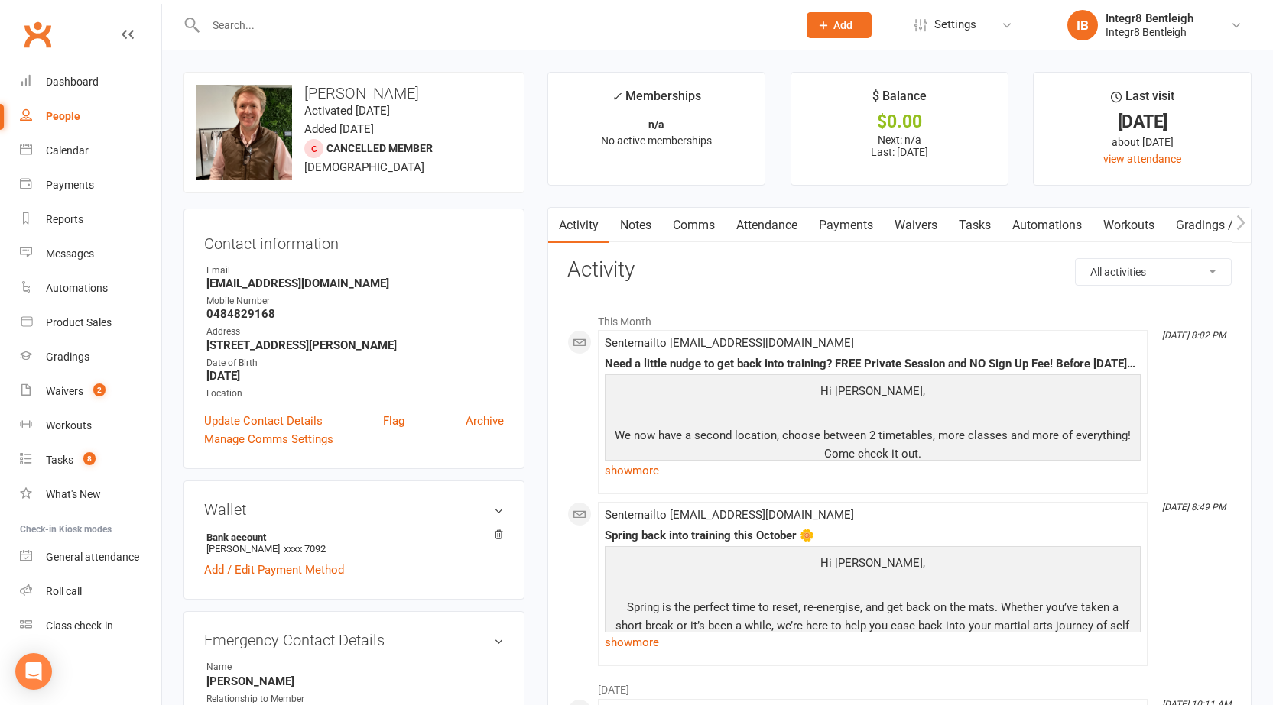
click at [636, 226] on link "Notes" at bounding box center [635, 225] width 53 height 35
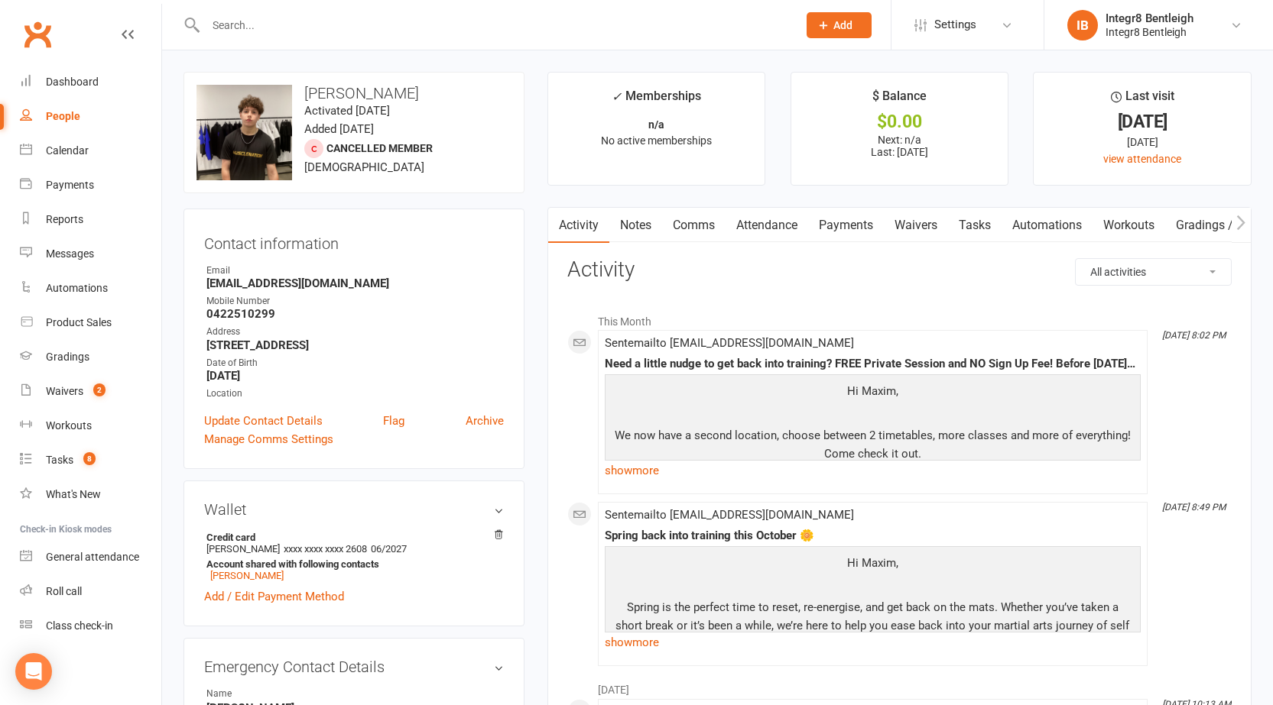
click at [635, 219] on link "Notes" at bounding box center [635, 225] width 53 height 35
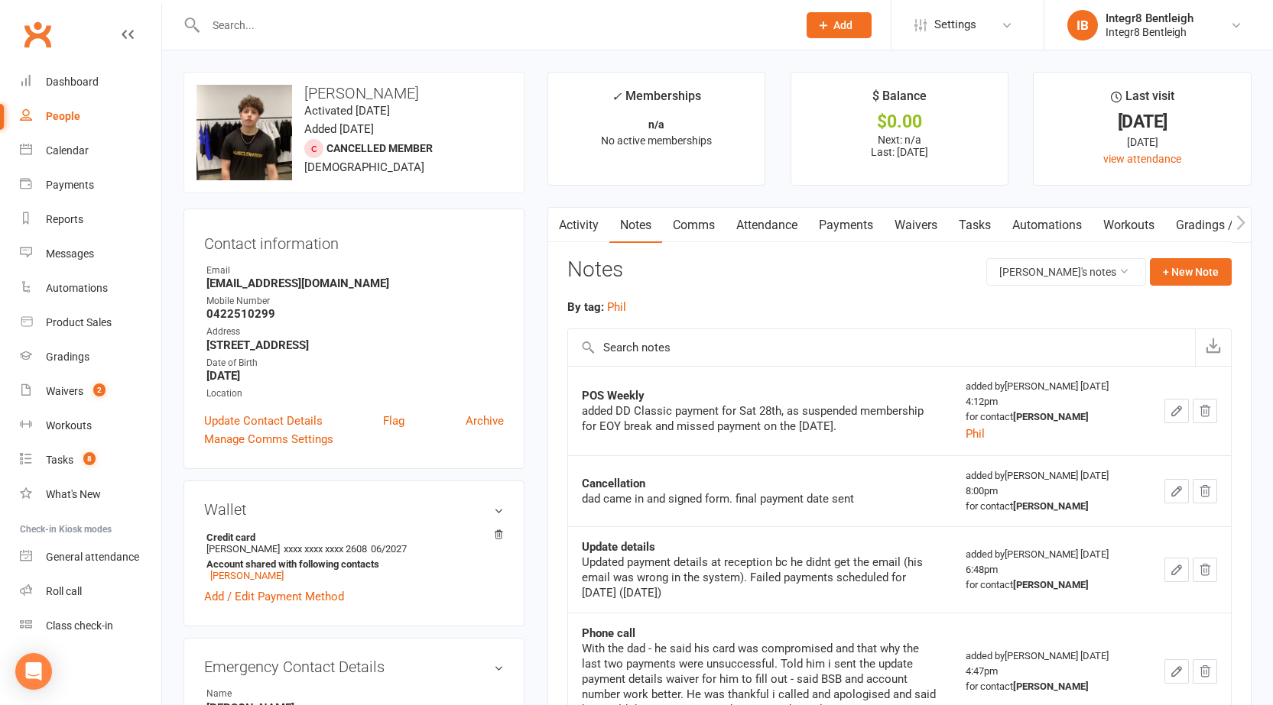
click at [596, 217] on link "Activity" at bounding box center [578, 225] width 61 height 35
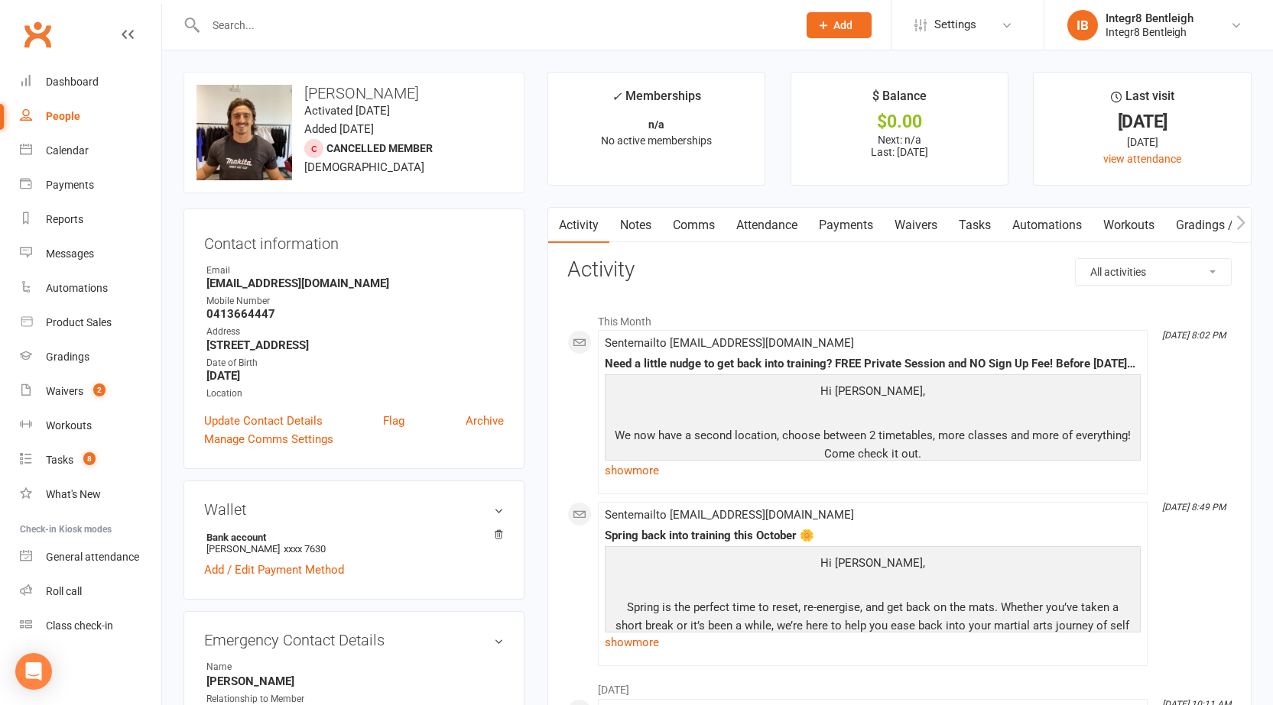
click at [655, 209] on link "Notes" at bounding box center [635, 225] width 53 height 35
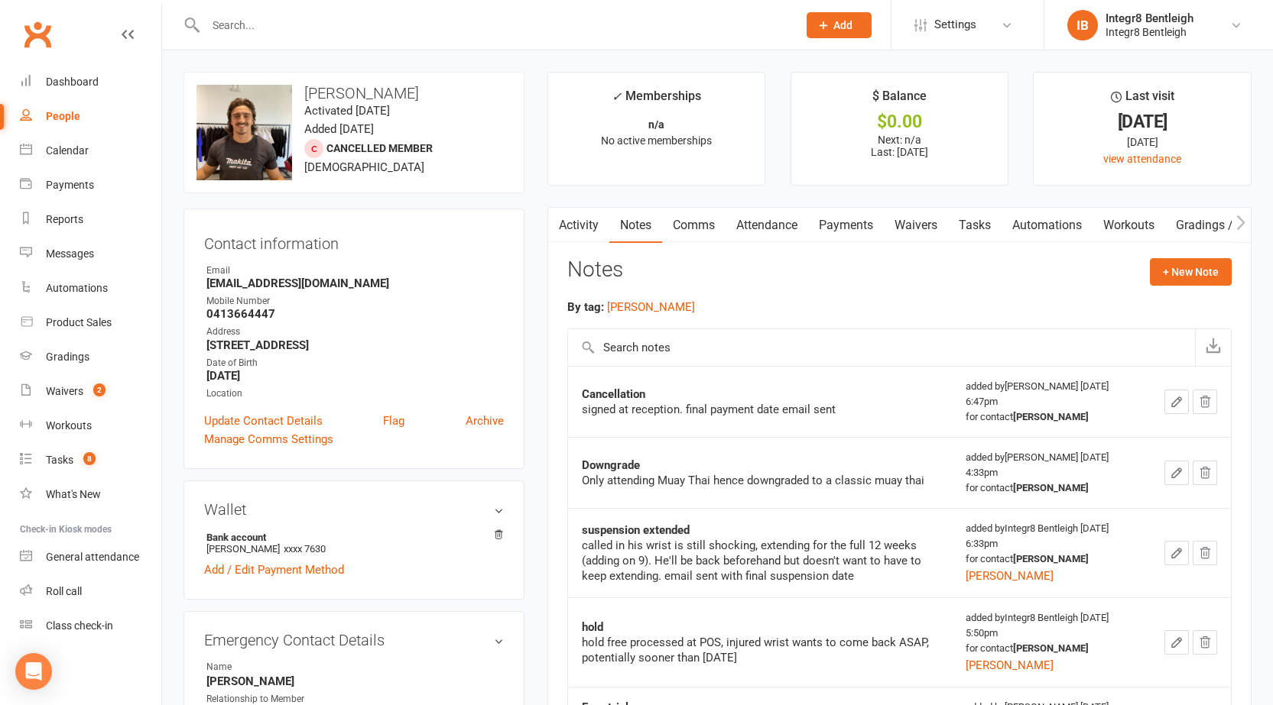
drag, startPoint x: 578, startPoint y: 232, endPoint x: 586, endPoint y: 230, distance: 8.7
click at [583, 232] on link "Activity" at bounding box center [578, 225] width 61 height 35
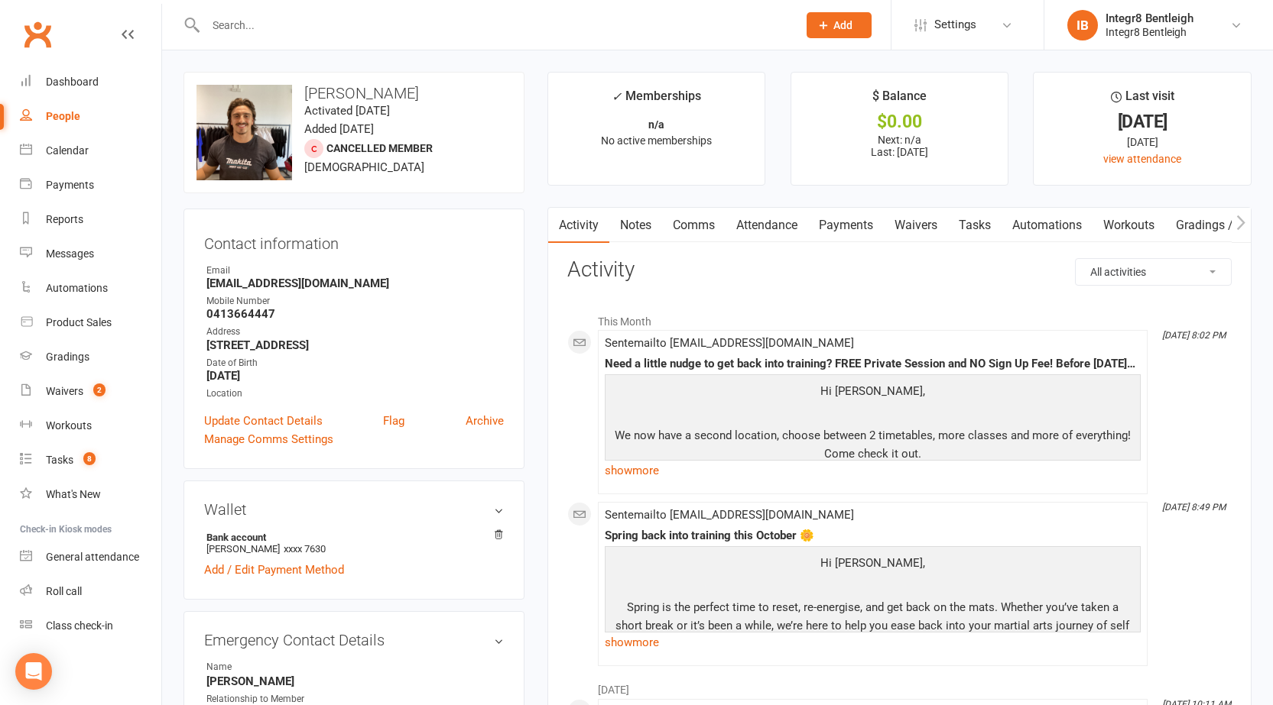
click at [612, 212] on link "Notes" at bounding box center [635, 225] width 53 height 35
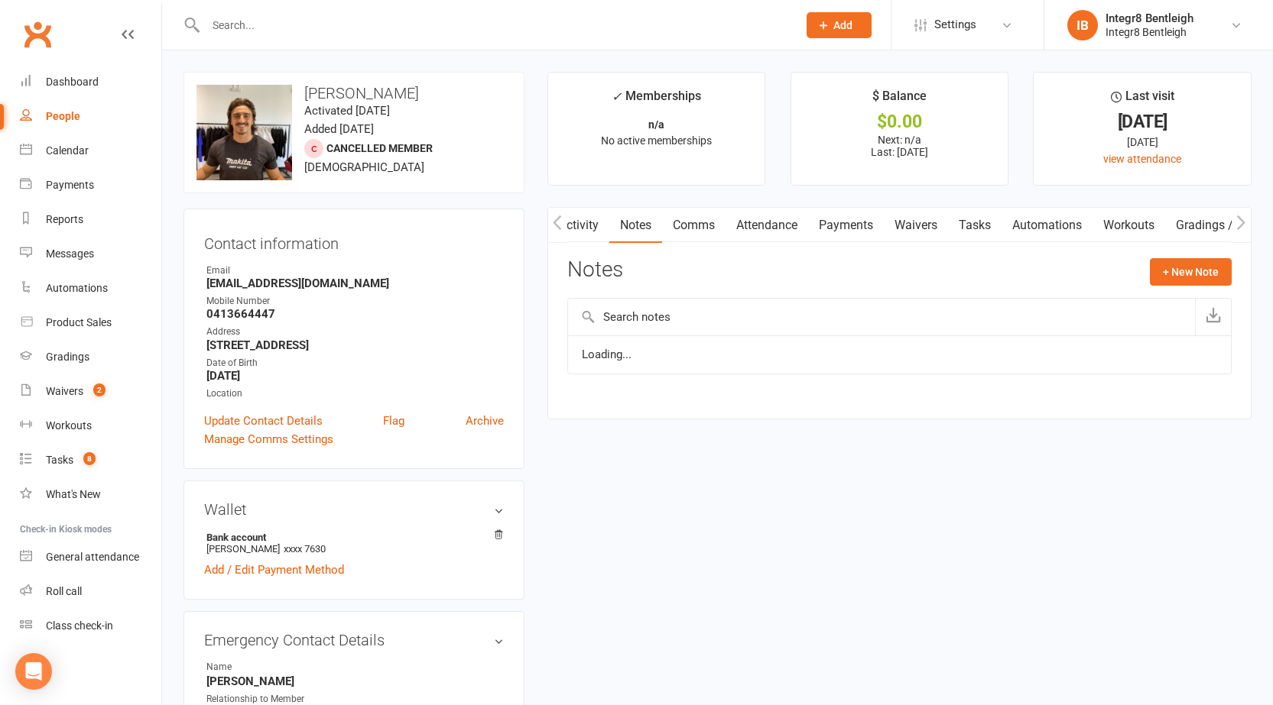
scroll to position [0, 1]
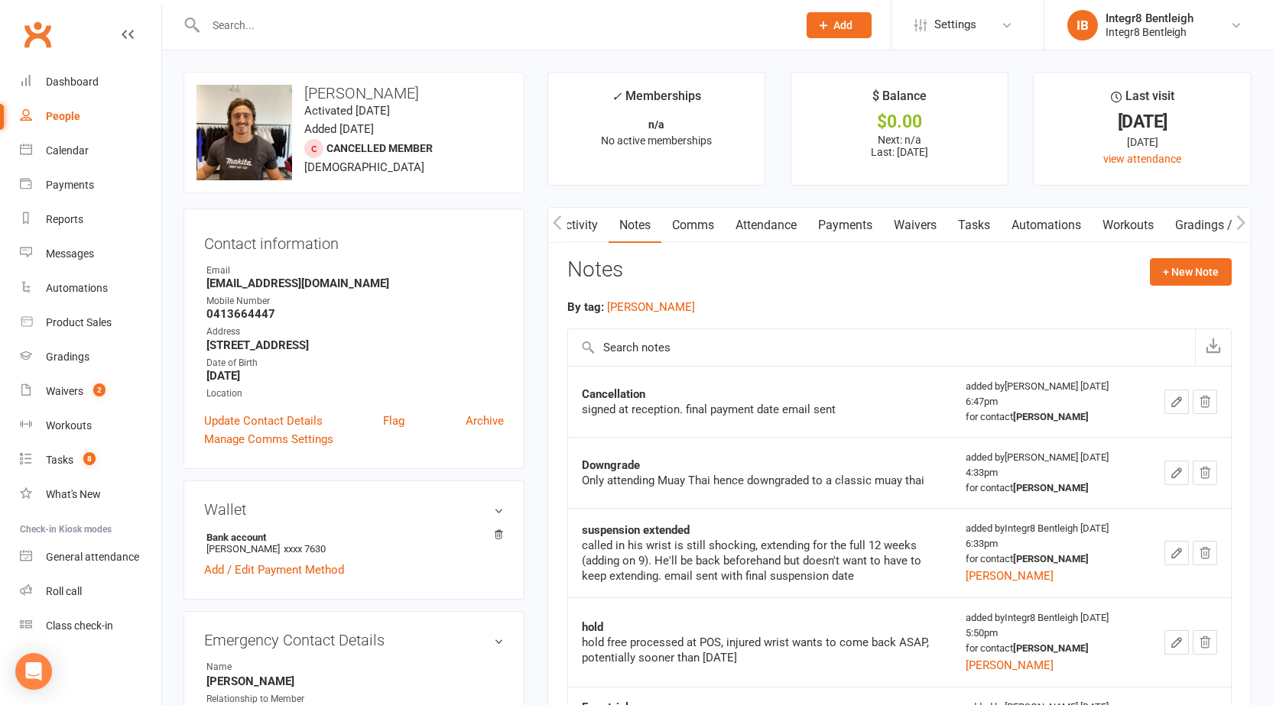
click at [584, 222] on link "Activity" at bounding box center [577, 225] width 61 height 35
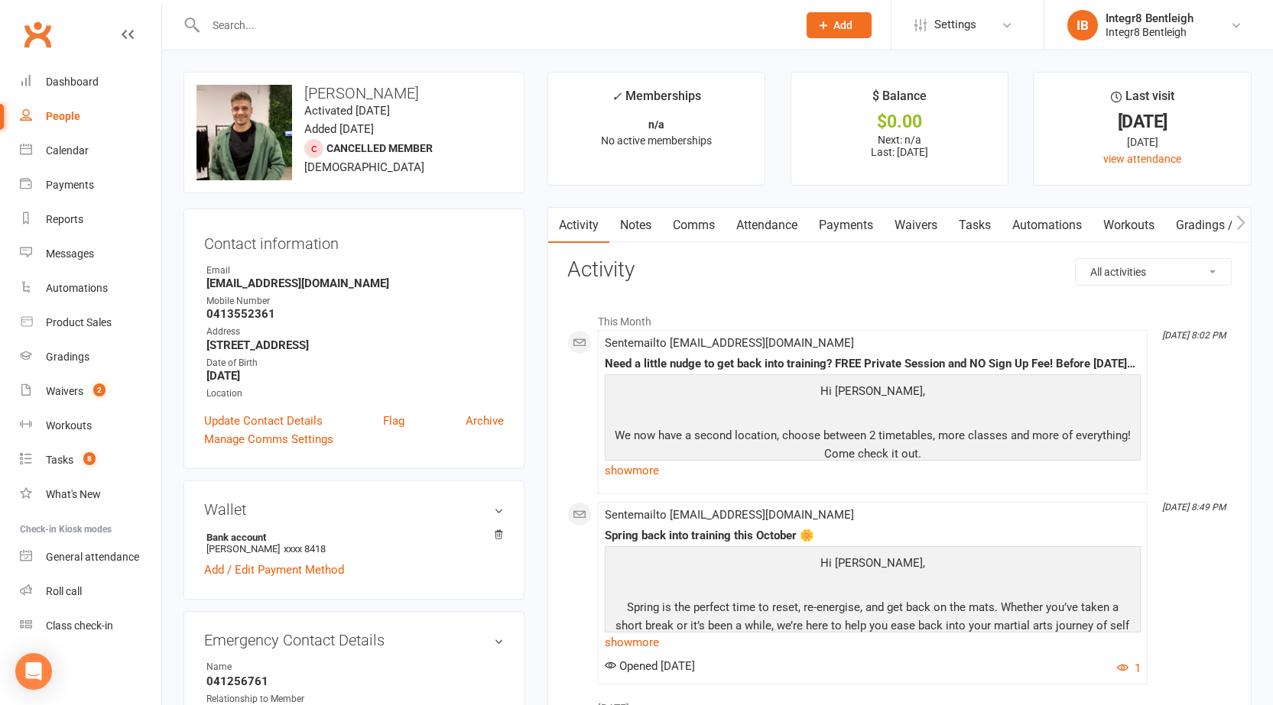
click at [637, 222] on link "Notes" at bounding box center [635, 225] width 53 height 35
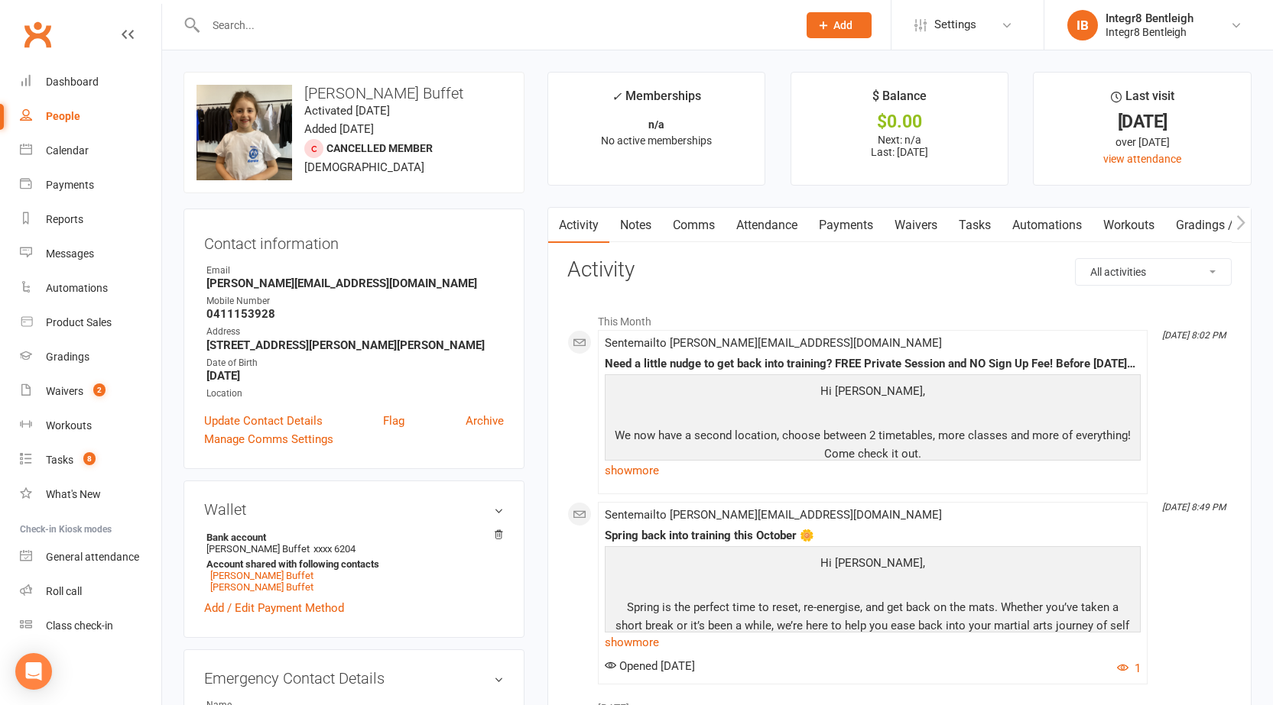
click at [642, 216] on link "Notes" at bounding box center [635, 225] width 53 height 35
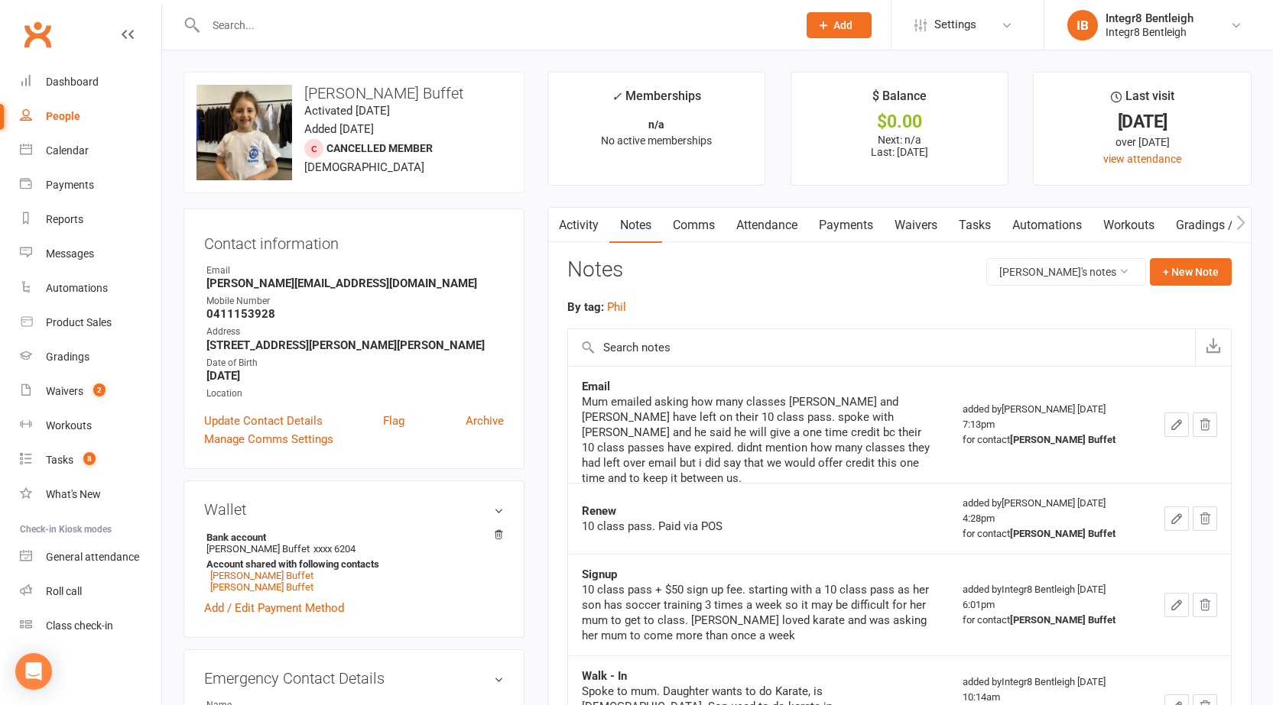
click at [594, 228] on link "Activity" at bounding box center [578, 225] width 61 height 35
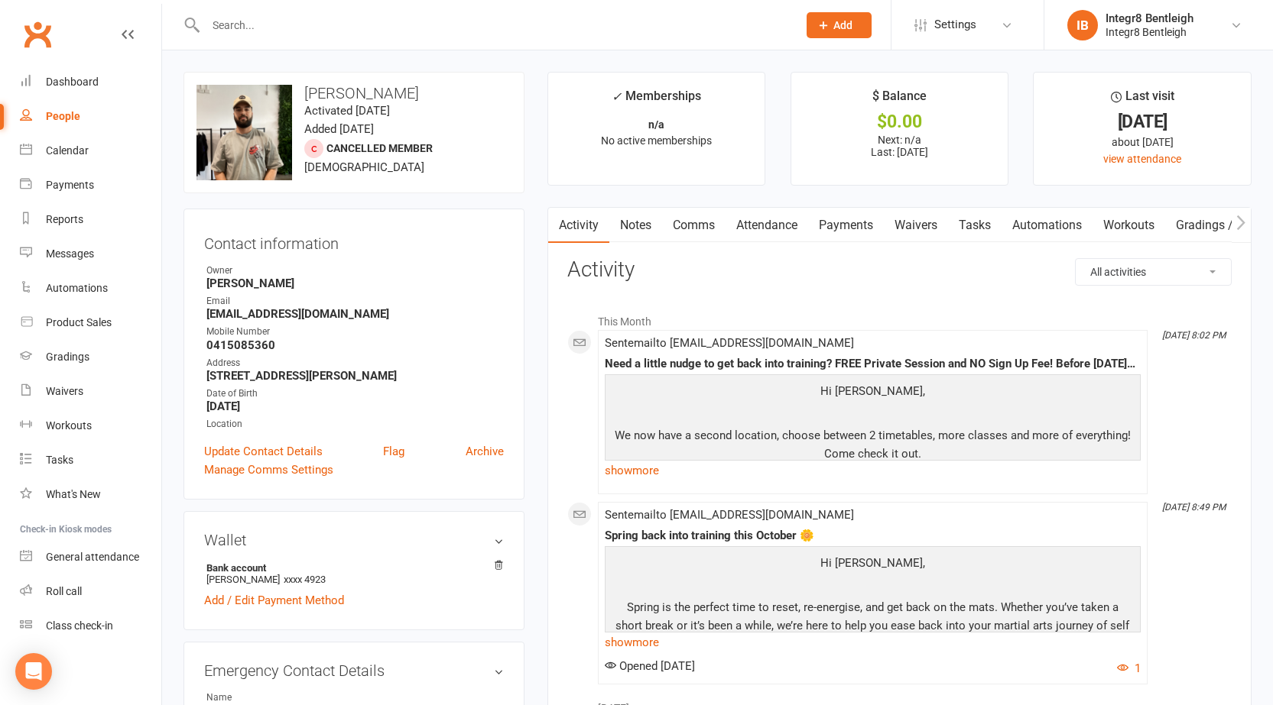
click at [645, 224] on link "Notes" at bounding box center [635, 225] width 53 height 35
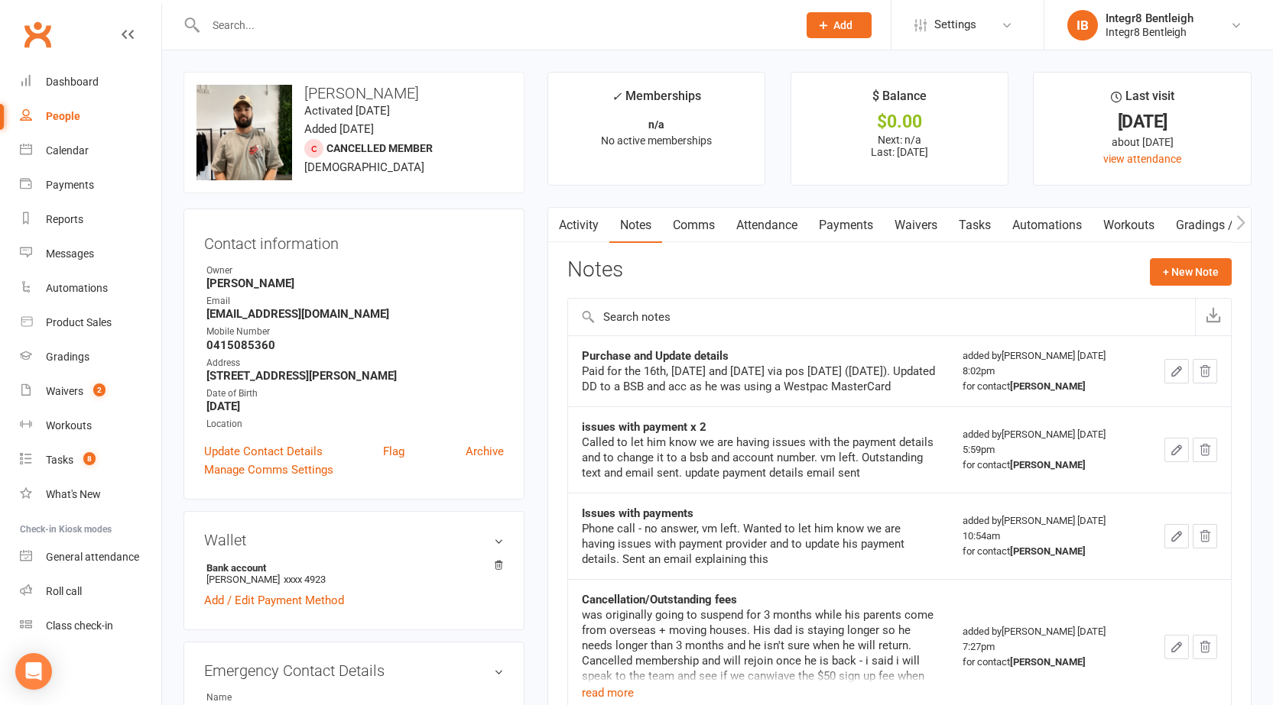
click at [585, 222] on link "Activity" at bounding box center [578, 225] width 61 height 35
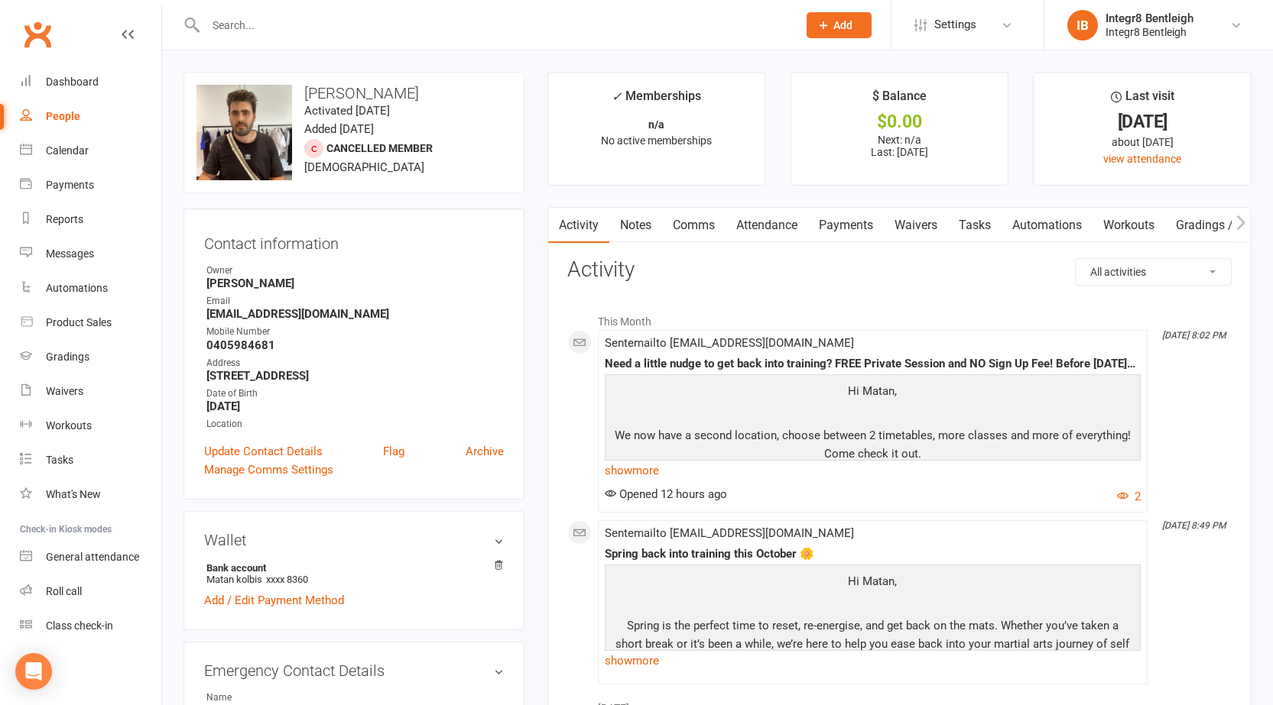
click at [645, 225] on link "Notes" at bounding box center [635, 225] width 53 height 35
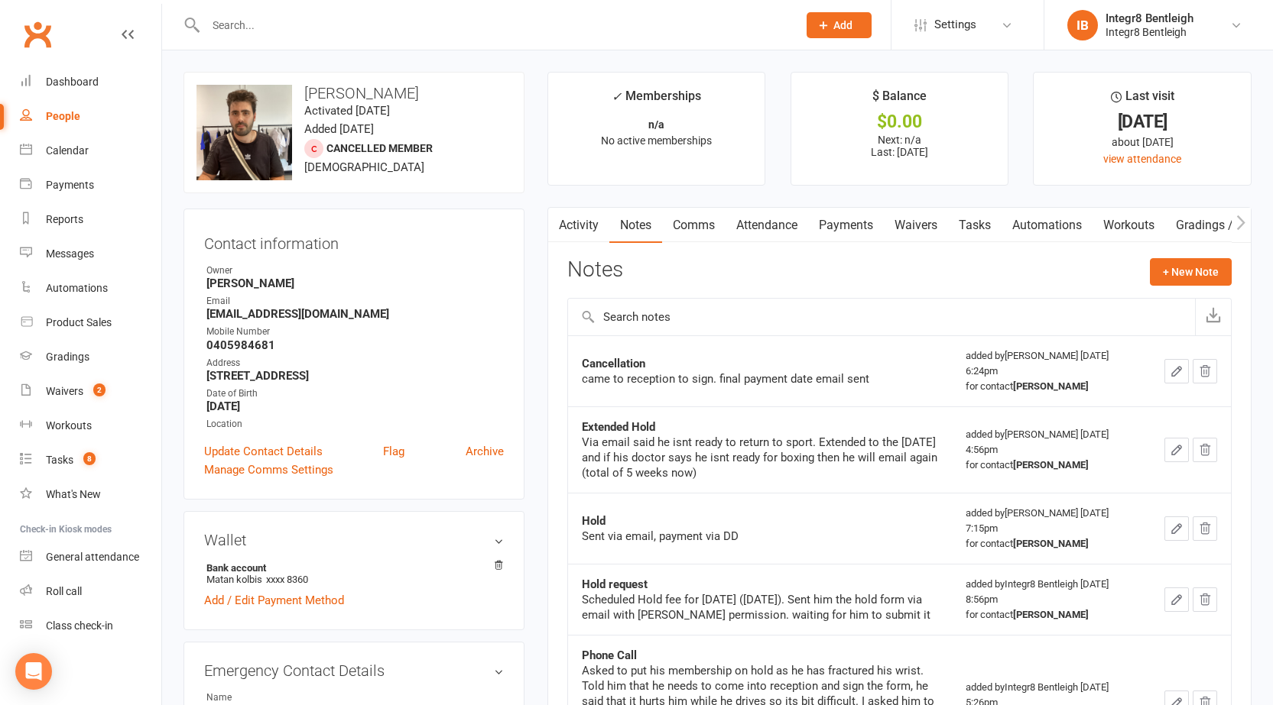
click at [577, 225] on link "Activity" at bounding box center [578, 225] width 61 height 35
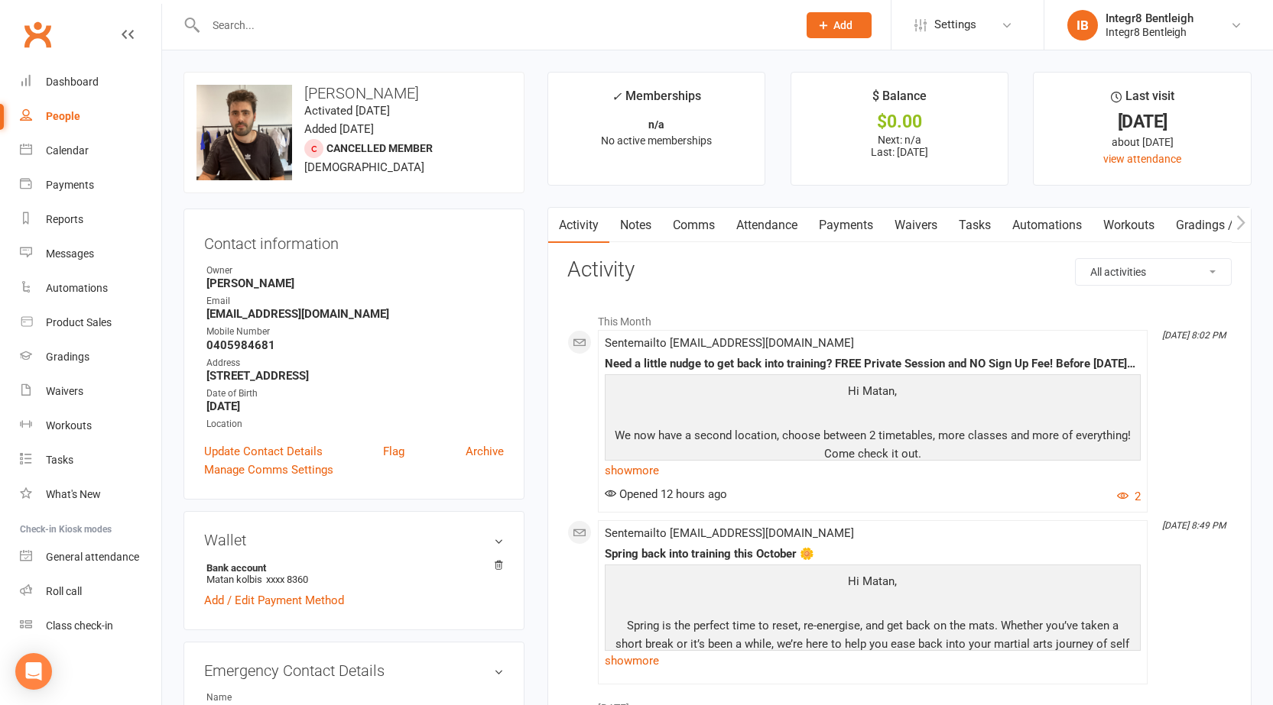
click at [628, 235] on link "Notes" at bounding box center [635, 225] width 53 height 35
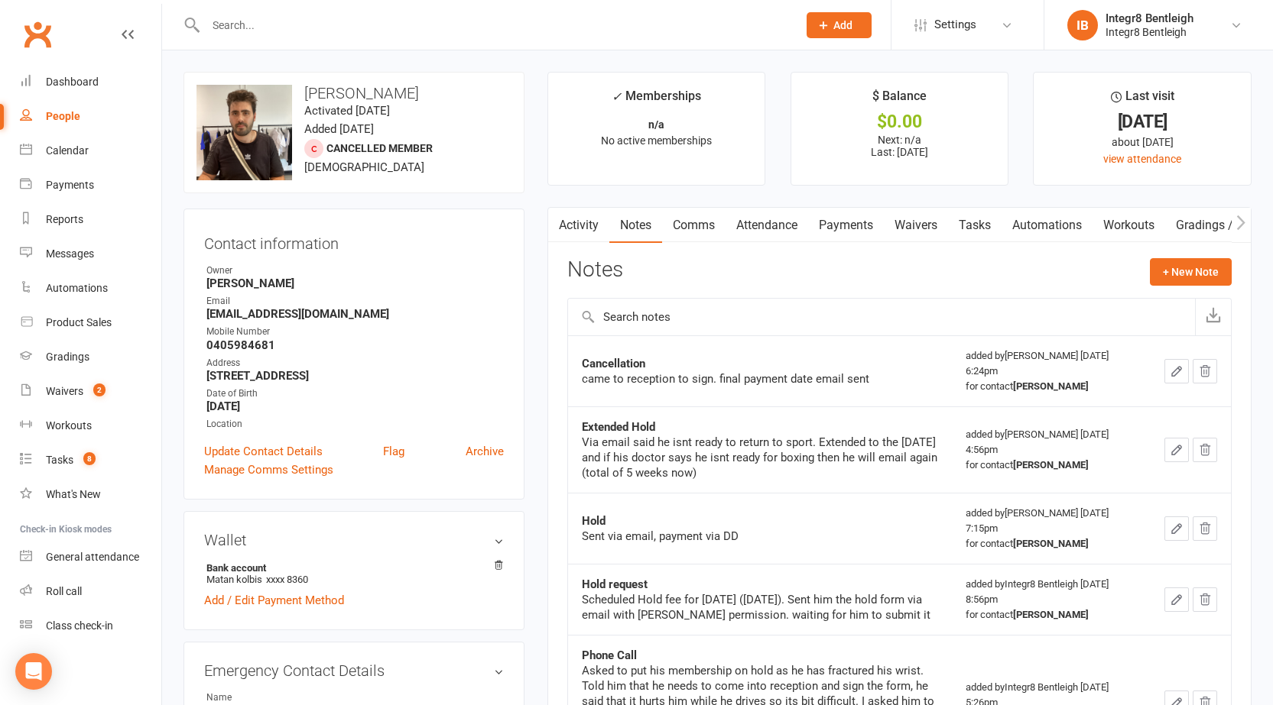
click at [592, 224] on link "Activity" at bounding box center [578, 225] width 61 height 35
